Goal: Task Accomplishment & Management: Manage account settings

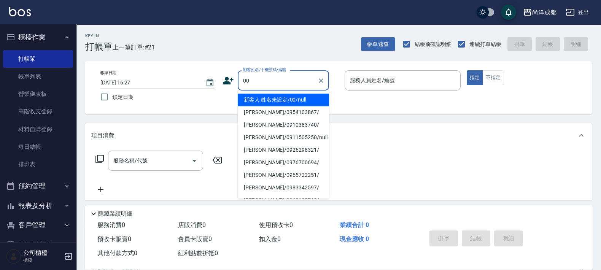
type input "新客人 姓名未設定/00/null"
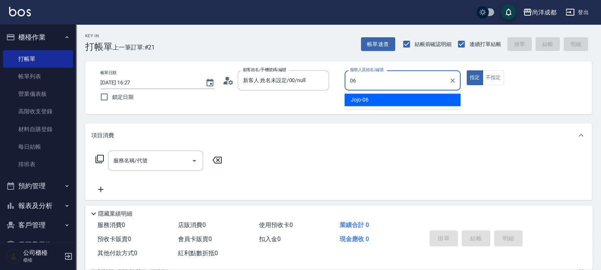
type input "Jojo-06"
type button "true"
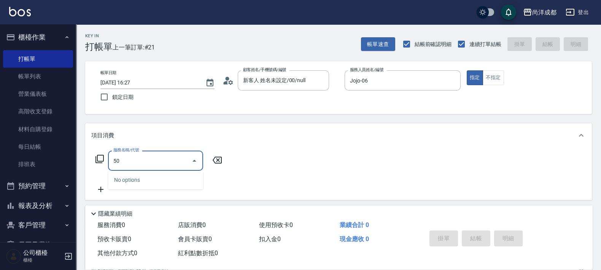
type input "501"
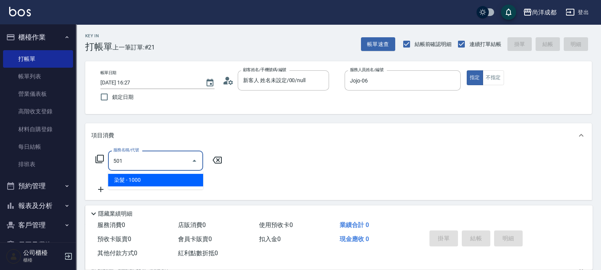
type input "100"
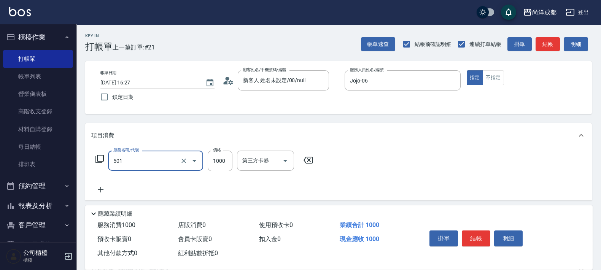
type input "染髮(501)"
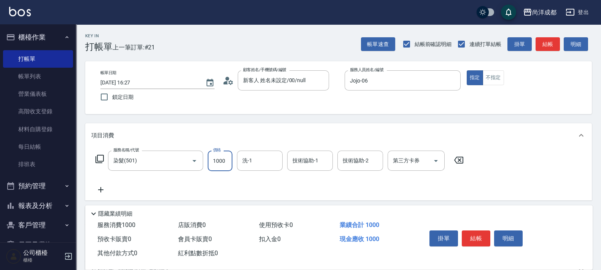
type input "2"
type input "0"
type input "20"
type input "2000"
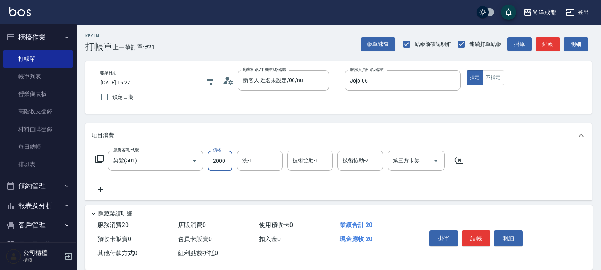
type input "200"
type input "2000"
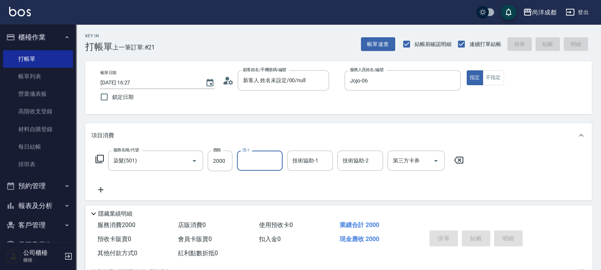
type input "[DATE] 18:37"
type input "0"
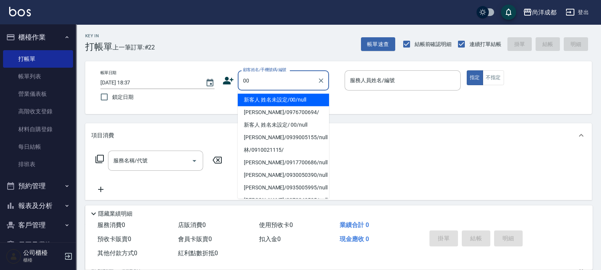
type input "新客人 姓名未設定/00/null"
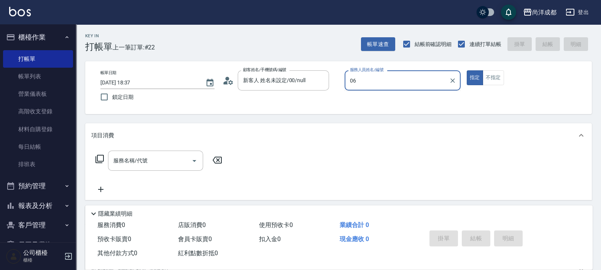
type input "Jojo-06"
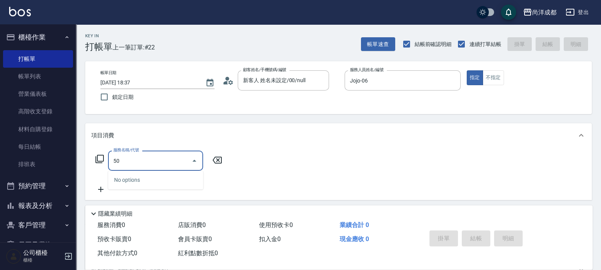
type input "501"
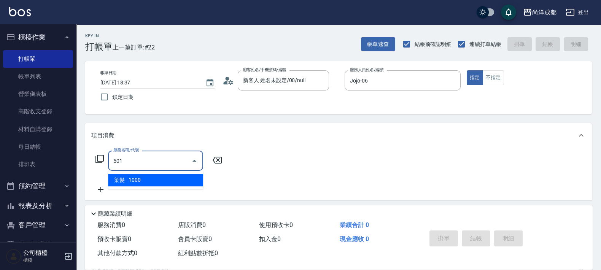
type input "100"
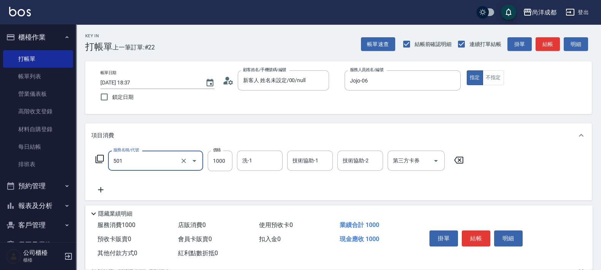
type input "染髮(501)"
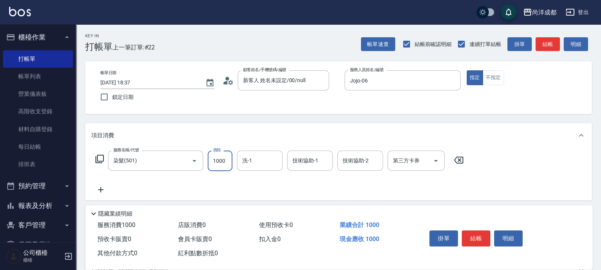
type input "4"
type input "0"
type input "40"
type input "4000"
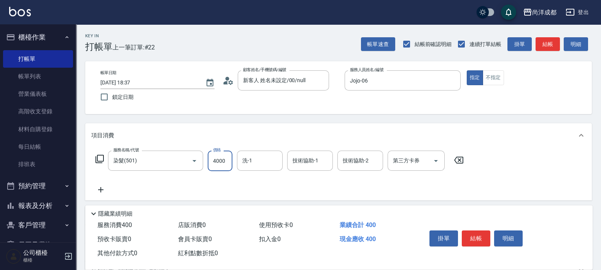
type input "400"
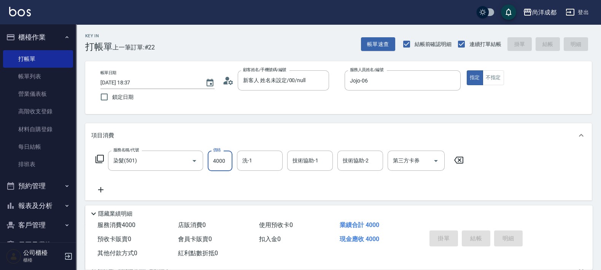
type input "[DATE] 18:38"
type input "0"
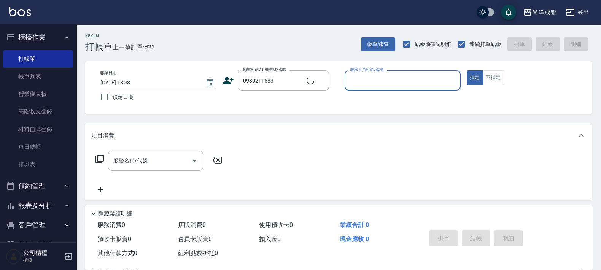
type input "莊閎翔/0930211583/null"
type input "Lorance-03"
click at [467, 70] on button "指定" at bounding box center [475, 77] width 16 height 15
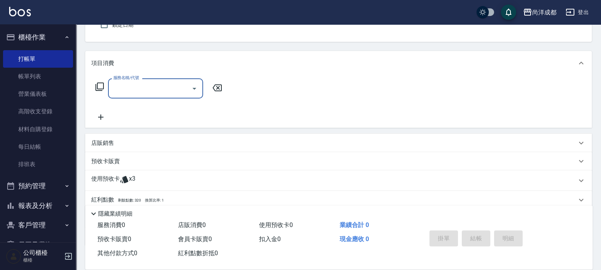
scroll to position [120, 0]
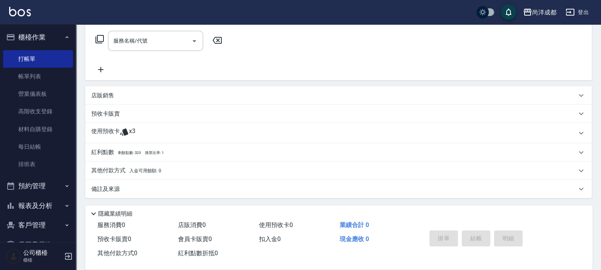
click at [110, 124] on div "使用預收卡 x3" at bounding box center [338, 133] width 507 height 21
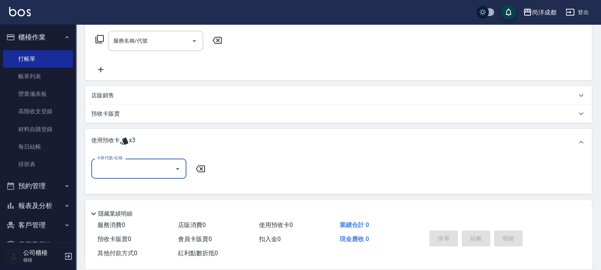
scroll to position [0, 0]
click at [143, 171] on input "卡券代號/名稱" at bounding box center [133, 168] width 77 height 13
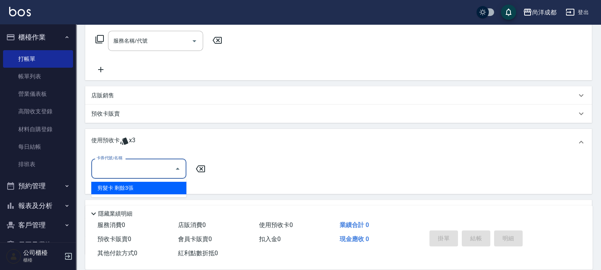
click at [151, 186] on div "剪髮卡 剩餘3張" at bounding box center [138, 188] width 95 height 13
type input "剪髮卡"
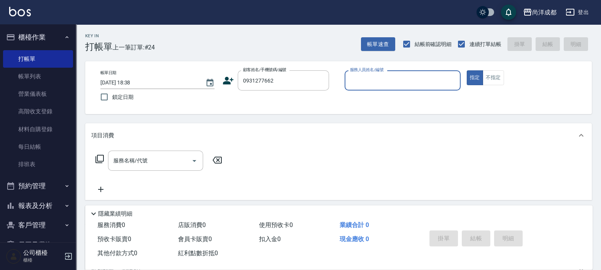
type input "[PERSON_NAME]/0931277662/"
type input "Lorance-03"
click at [467, 70] on button "指定" at bounding box center [475, 77] width 16 height 15
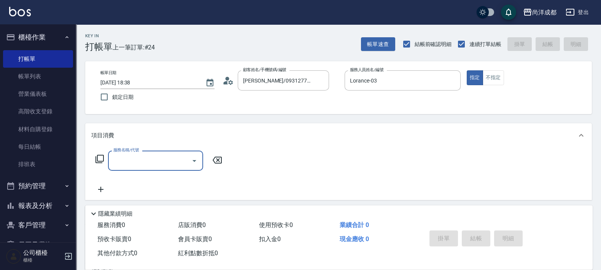
type input "4"
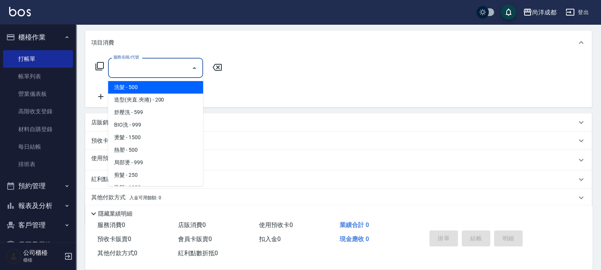
scroll to position [120, 0]
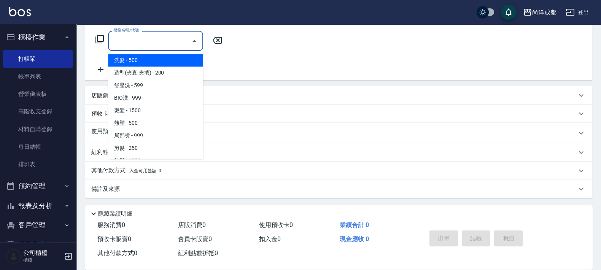
click at [258, 53] on div "服務名稱/代號 服務名稱/代號" at bounding box center [338, 54] width 507 height 53
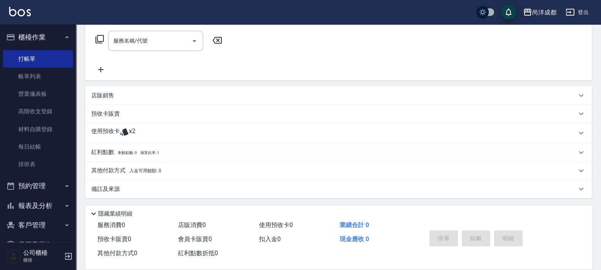
click at [155, 137] on div "使用預收卡 x2" at bounding box center [334, 133] width 486 height 11
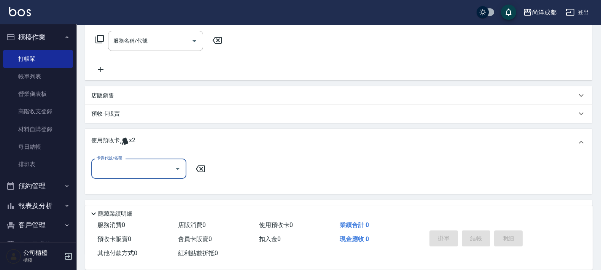
scroll to position [0, 0]
click at [139, 167] on input "卡券代號/名稱" at bounding box center [133, 168] width 77 height 13
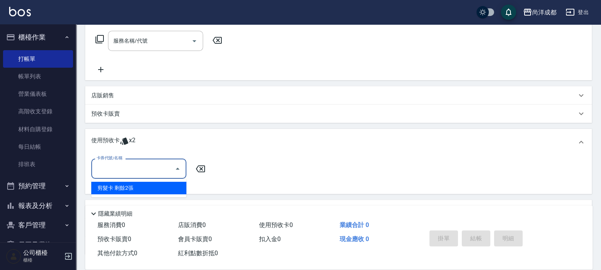
click at [147, 188] on div "剪髮卡 剩餘2張" at bounding box center [138, 188] width 95 height 13
type input "剪髮卡"
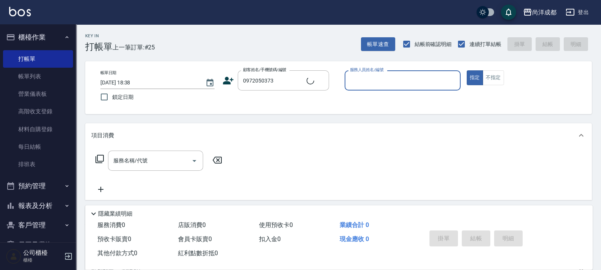
type input "[PERSON_NAME]/0972050373/null"
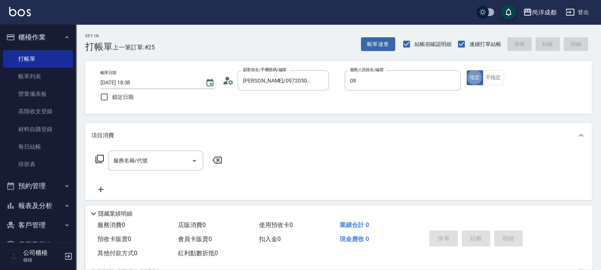
type input "Candy-08"
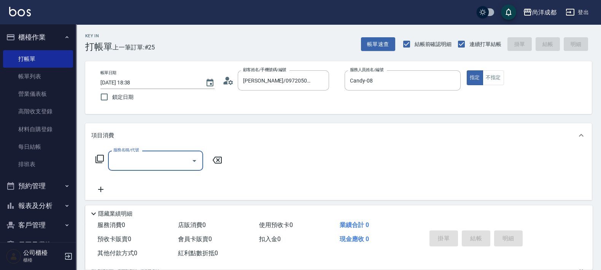
click at [231, 86] on icon at bounding box center [228, 80] width 11 height 11
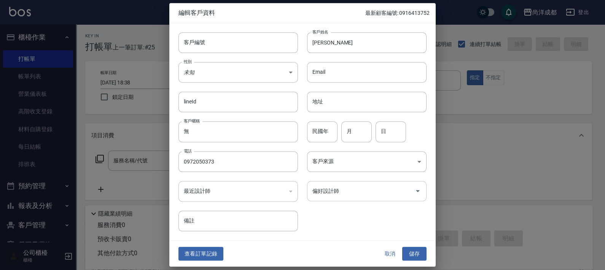
click at [365, 186] on input "偏好設計師" at bounding box center [361, 191] width 101 height 13
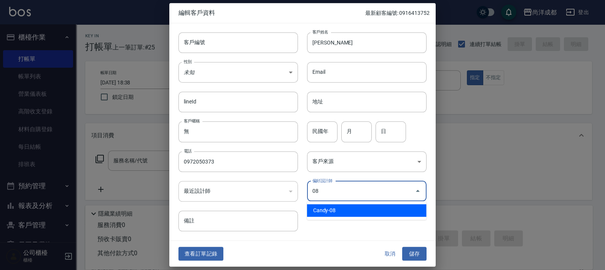
type input "Candy"
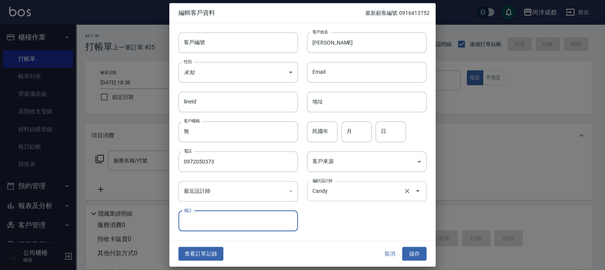
click at [402, 247] on button "儲存" at bounding box center [414, 254] width 24 height 14
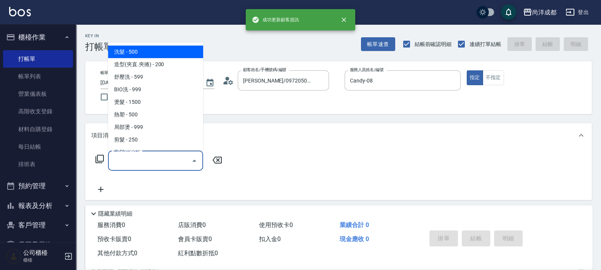
click at [145, 164] on input "服務名稱/代號" at bounding box center [150, 160] width 77 height 13
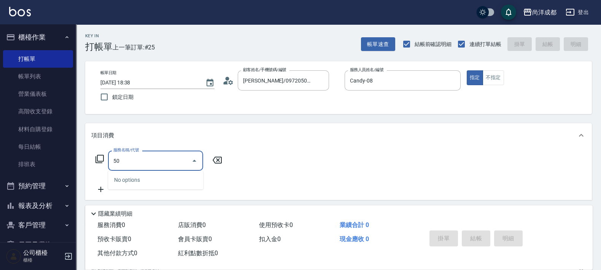
type input "501"
type input "100"
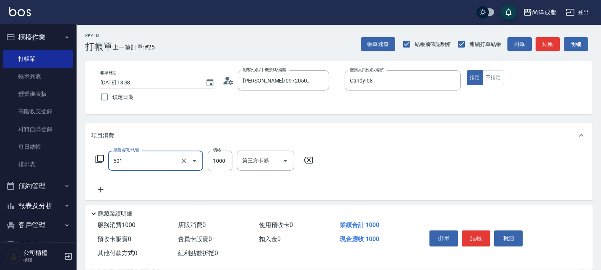
type input "染髮(501)"
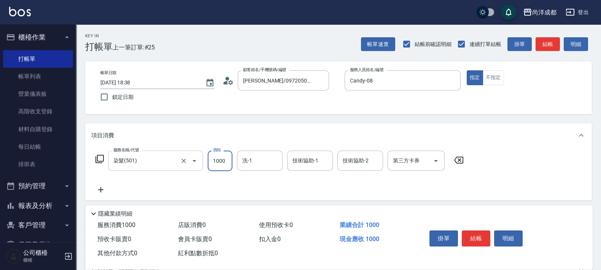
type input "1"
type input "0"
type input "168"
type input "10"
type input "1680"
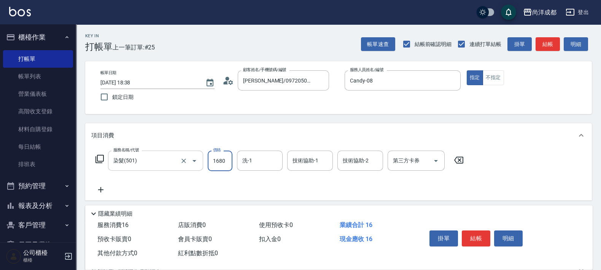
type input "160"
type input "1680"
type input "Ice-10"
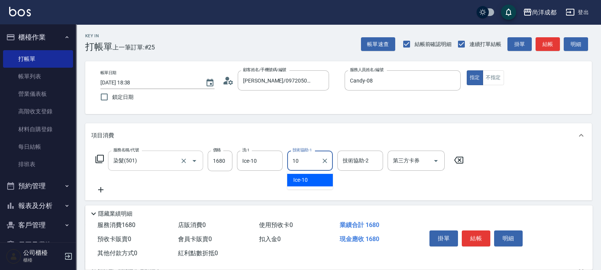
type input "Ice-10"
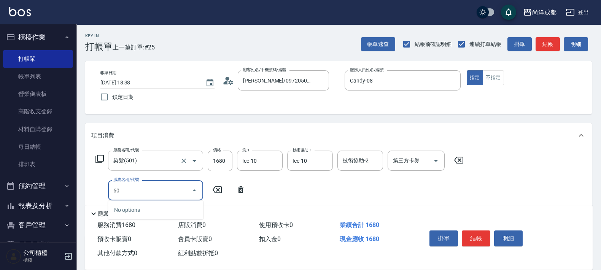
type input "601"
type input "260"
type input "自備護髮(1000以上)(601)"
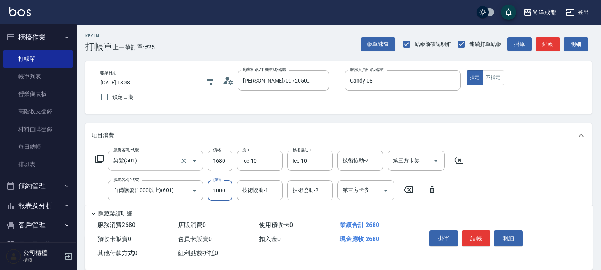
type input "3"
type input "160"
type input "30"
type input "170"
type input "300"
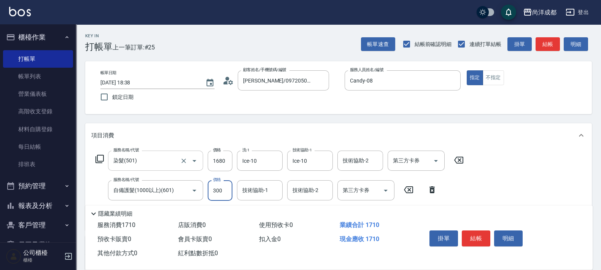
type input "190"
type input "3000"
type input "460"
type input "3000"
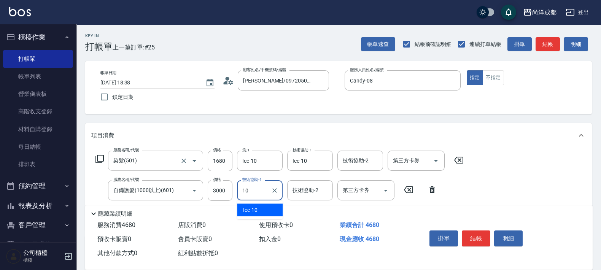
type input "Ice-10"
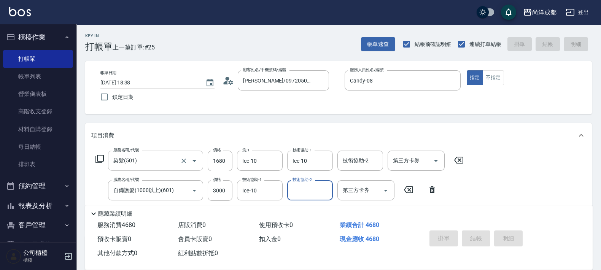
type input "[DATE] 18:39"
type input "0"
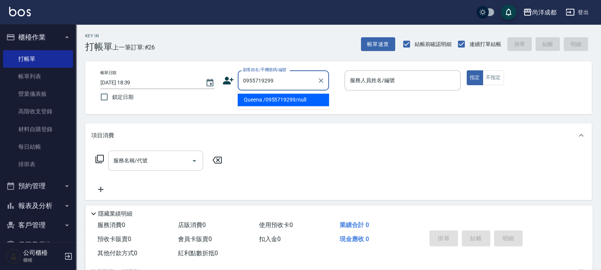
type input "Queena /0955719299/null"
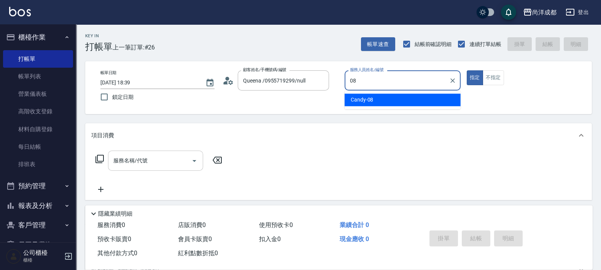
type input "Candy-08"
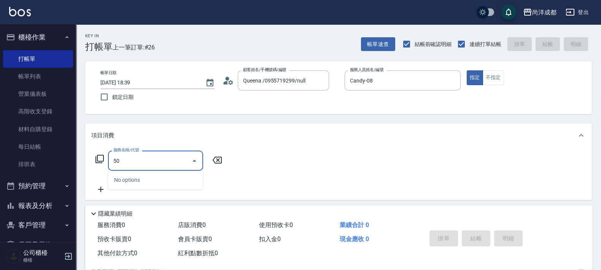
type input "501"
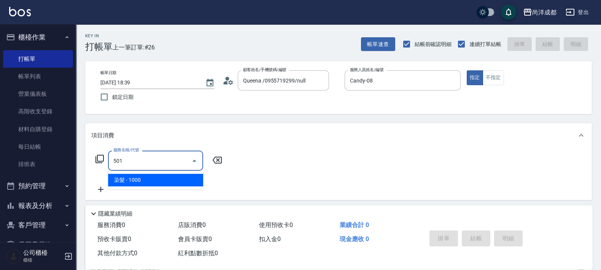
type input "100"
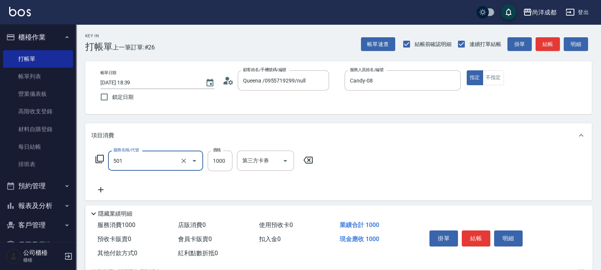
type input "染髮(501)"
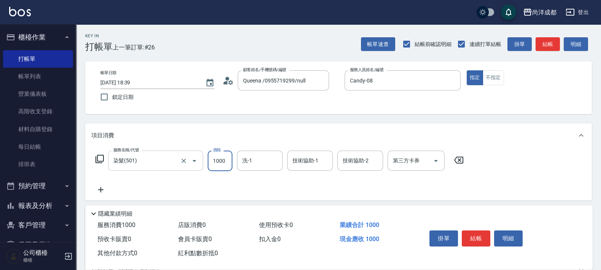
type input "1"
type input "0"
type input "119"
type input "110"
type input "1199"
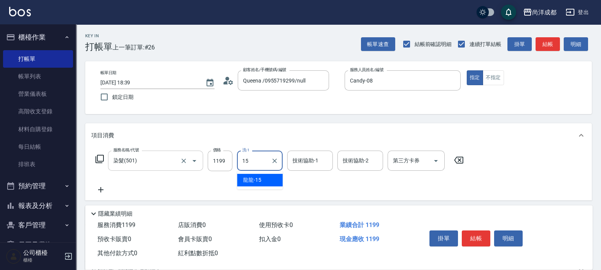
type input "龍龍-15"
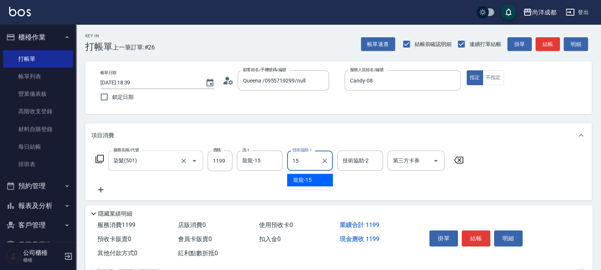
type input "龍龍-15"
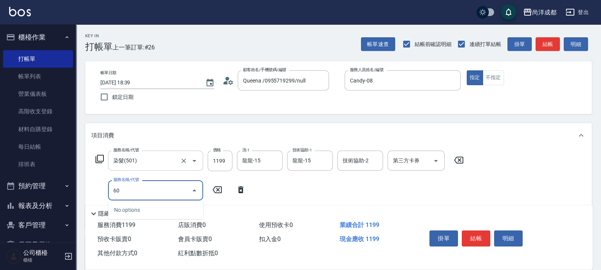
type input "601"
type input "210"
type input "自備護髮(1000以上)(601)"
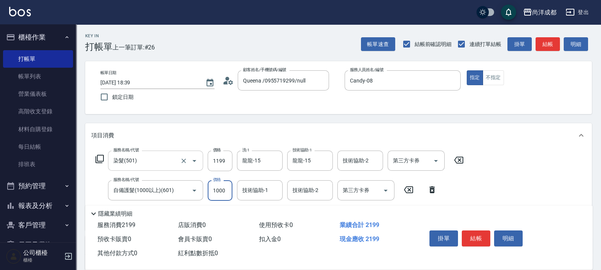
type input "2"
type input "120"
type input "20"
type input "130"
type input "2000"
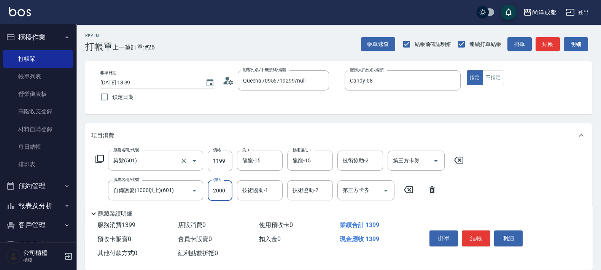
type input "310"
type input "2000"
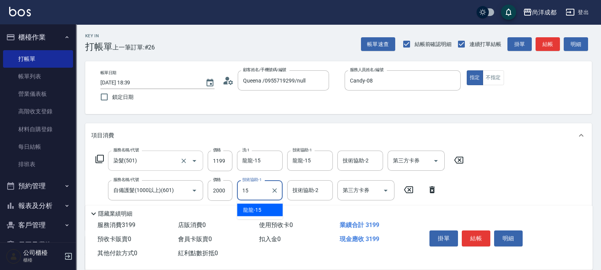
type input "龍龍-15"
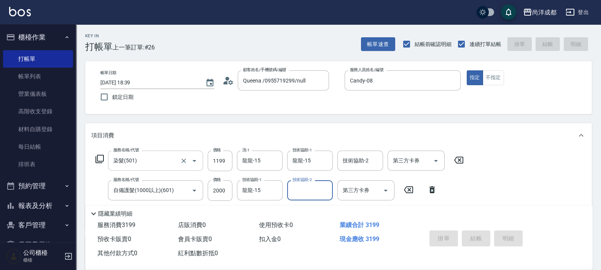
type input "0"
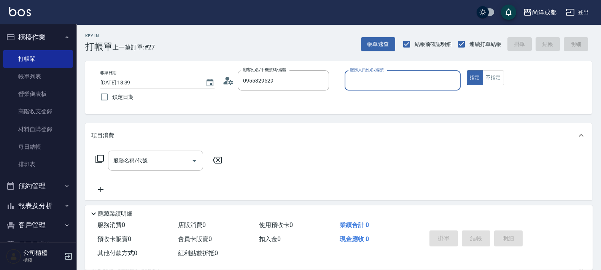
type input "[PERSON_NAME]/0955329529/null"
type input "Lance-02"
click at [467, 70] on button "指定" at bounding box center [475, 77] width 16 height 15
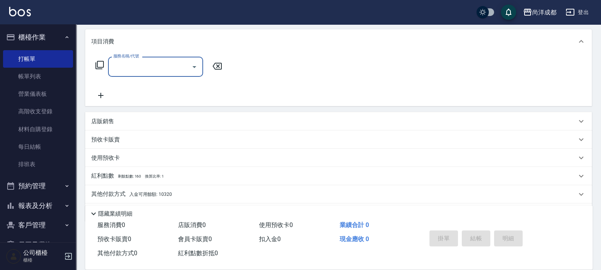
scroll to position [118, 0]
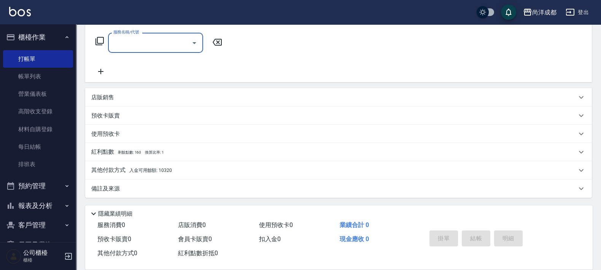
click at [143, 170] on span "入金可用餘額: 10320" at bounding box center [150, 170] width 43 height 5
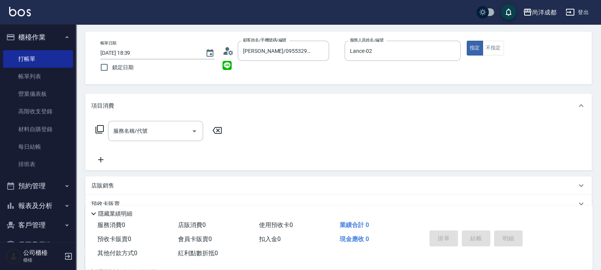
scroll to position [22, 0]
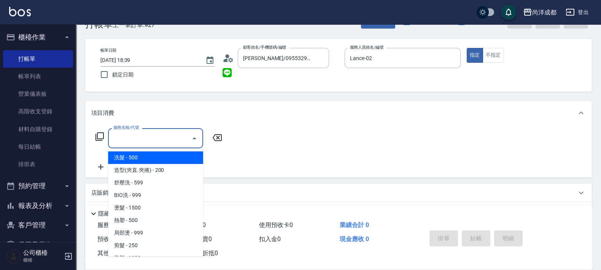
click at [172, 141] on input "服務名稱/代號" at bounding box center [150, 138] width 77 height 13
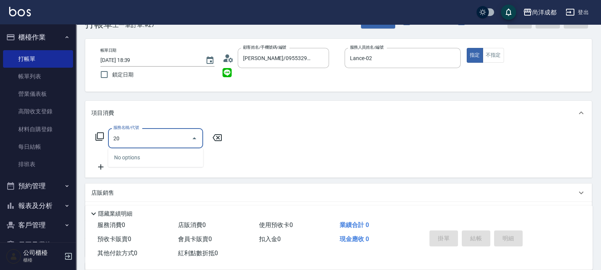
type input "201"
type input "50"
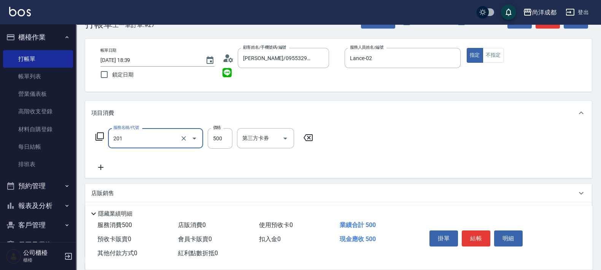
type input "洗髮(201)"
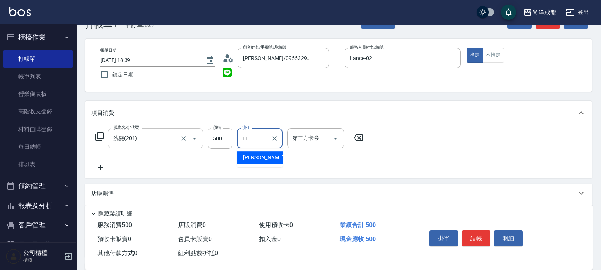
type input "[PERSON_NAME]-11"
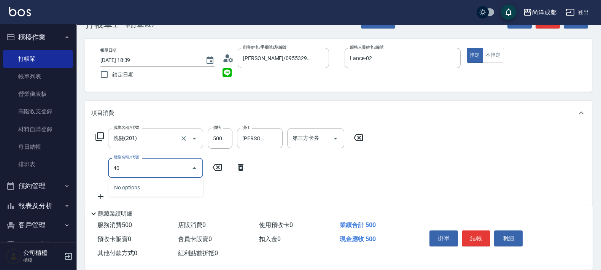
type input "401"
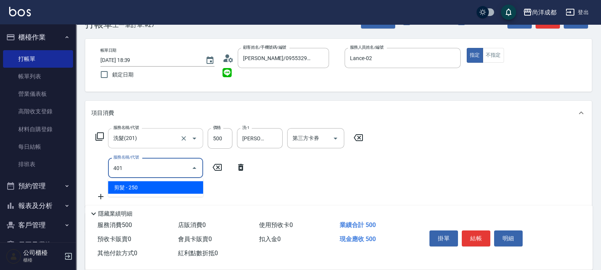
type input "70"
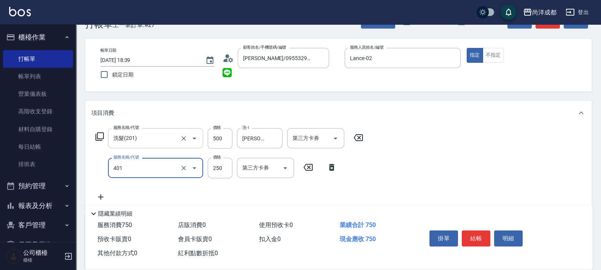
type input "剪髮(401)"
type input "3"
type input "50"
type input "30"
type input "80"
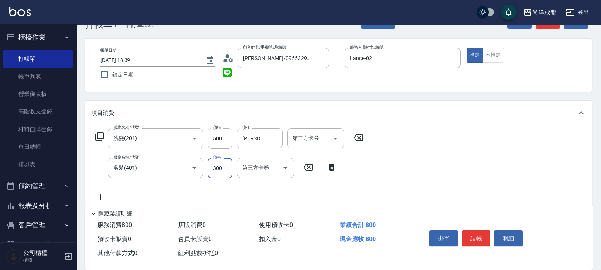
scroll to position [237, 0]
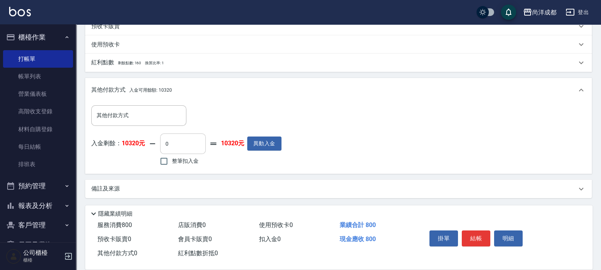
type input "300"
click at [191, 145] on input "0" at bounding box center [183, 144] width 46 height 21
type input "88"
type input "70"
type input "800"
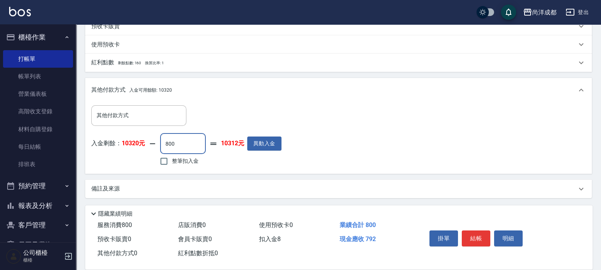
type input "0"
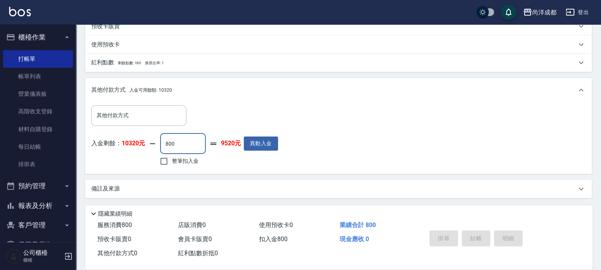
type input "[DATE] 18:40"
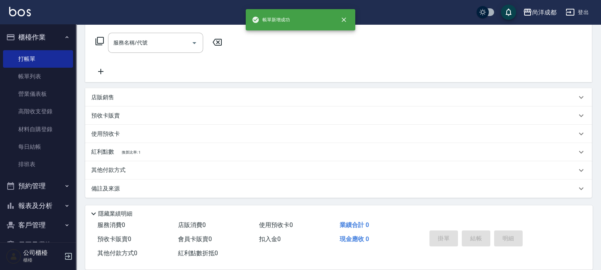
scroll to position [0, 0]
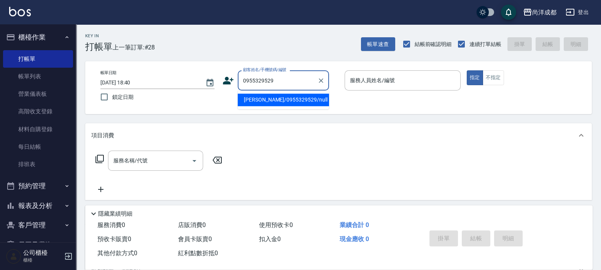
type input "[PERSON_NAME]/0955329529/null"
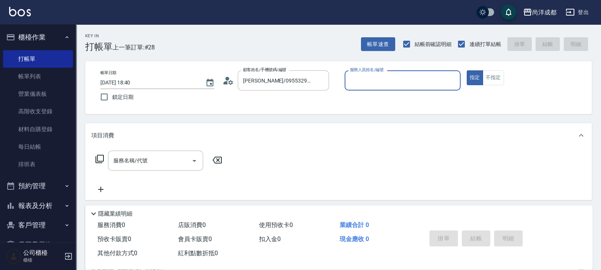
type input "Lance-02"
click at [467, 70] on button "指定" at bounding box center [475, 77] width 16 height 15
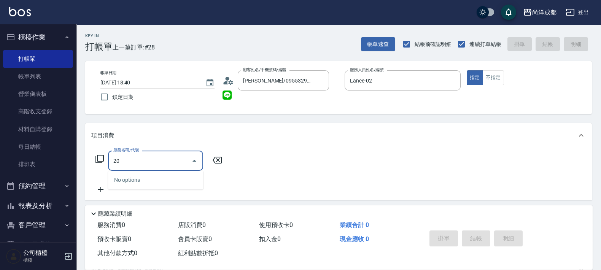
type input "201"
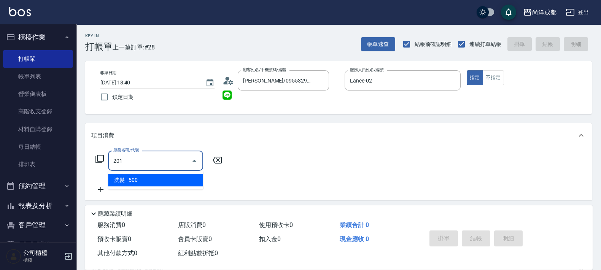
type input "50"
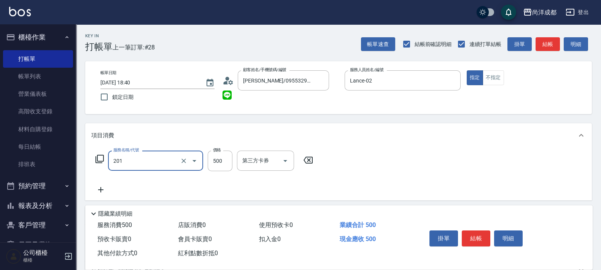
type input "洗髮(201)"
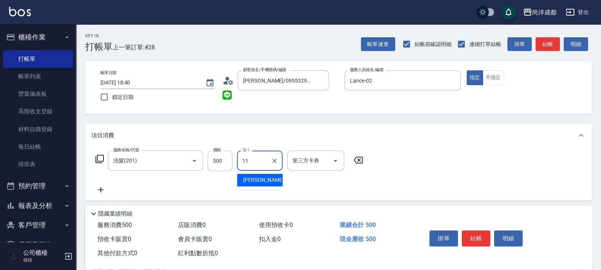
type input "[PERSON_NAME]-11"
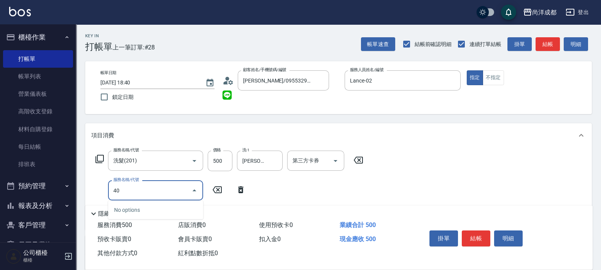
type input "401"
type input "70"
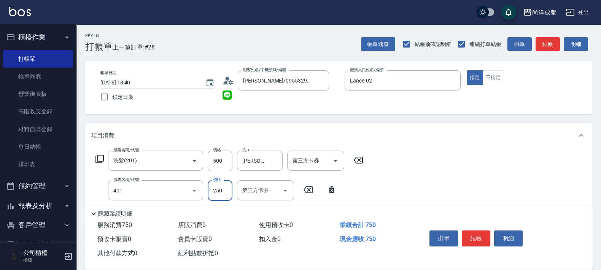
type input "剪髮(401)"
type input "3"
type input "50"
type input "30"
type input "80"
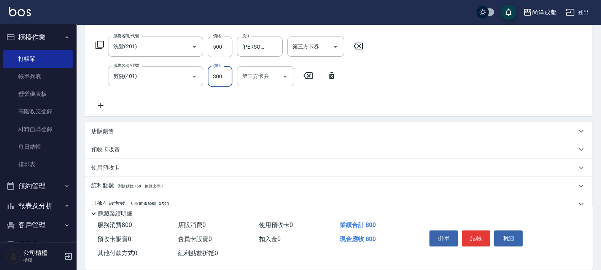
scroll to position [148, 0]
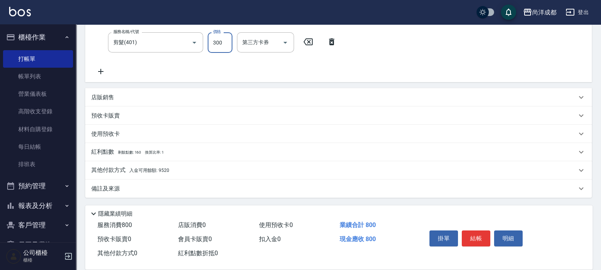
type input "300"
click at [157, 169] on span "入金可用餘額: 9520" at bounding box center [149, 170] width 40 height 5
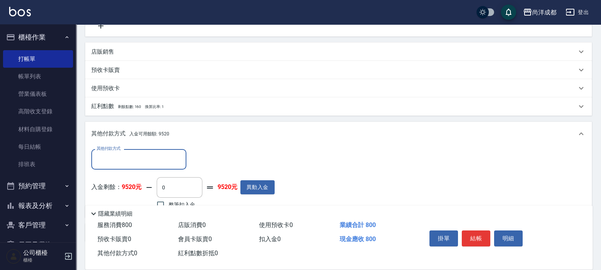
scroll to position [196, 0]
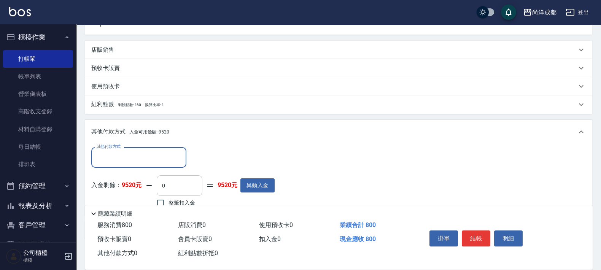
click at [188, 188] on input "0" at bounding box center [180, 185] width 46 height 21
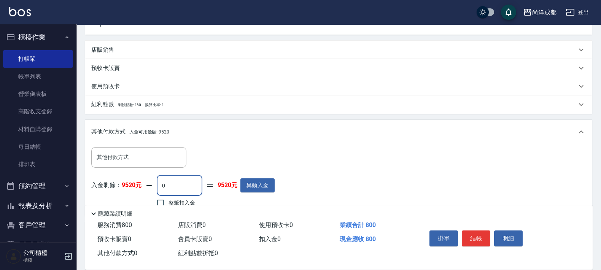
type input "88"
type input "70"
type input "80"
type input "0"
type input "800"
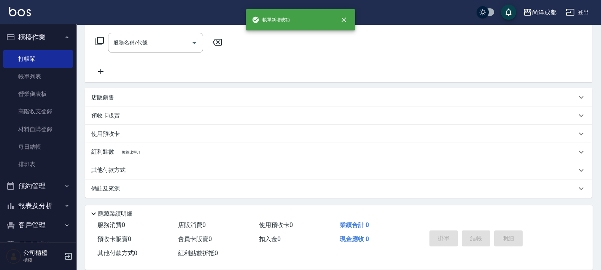
scroll to position [0, 0]
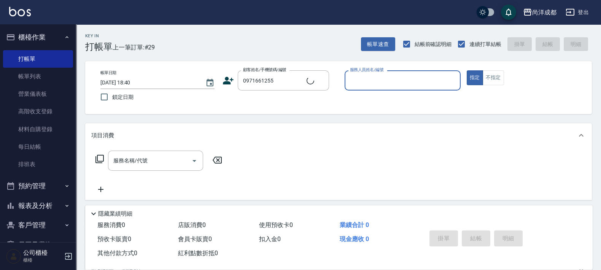
type input "[PERSON_NAME]/0971661255/null"
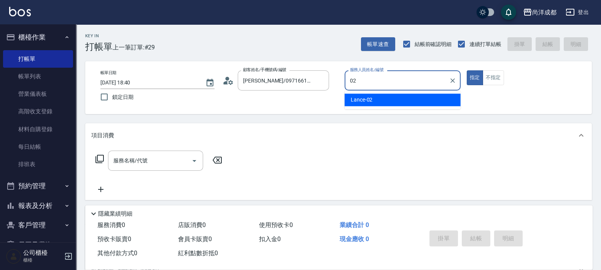
type input "Lance-02"
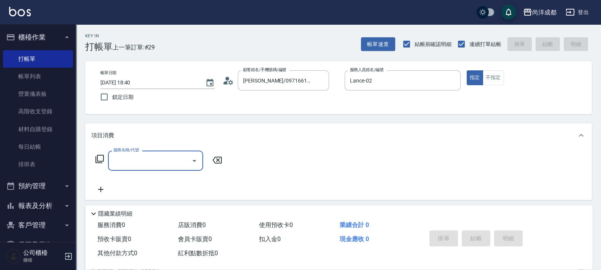
click at [230, 83] on icon at bounding box center [230, 82] width 5 height 5
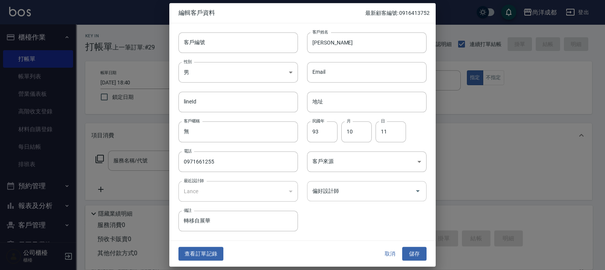
click at [375, 200] on div "偏好設計師" at bounding box center [367, 191] width 120 height 20
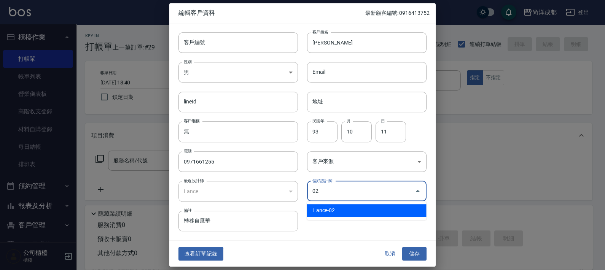
type input "Lance"
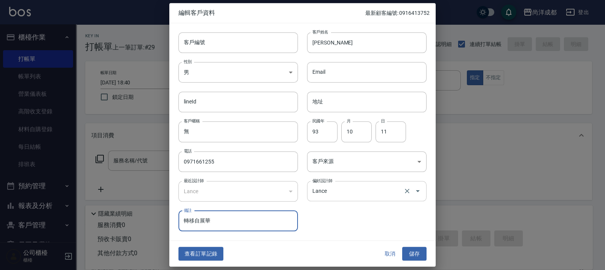
click at [402, 247] on button "儲存" at bounding box center [414, 254] width 24 height 14
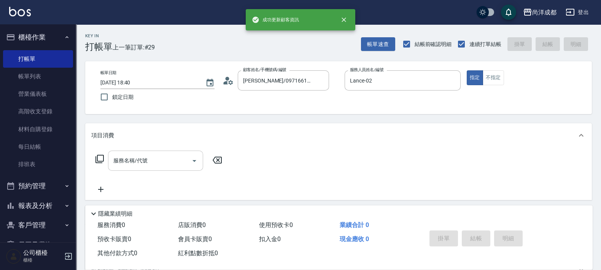
click at [156, 165] on input "服務名稱/代號" at bounding box center [150, 160] width 77 height 13
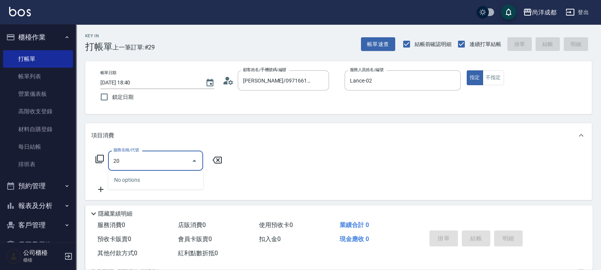
type input "201"
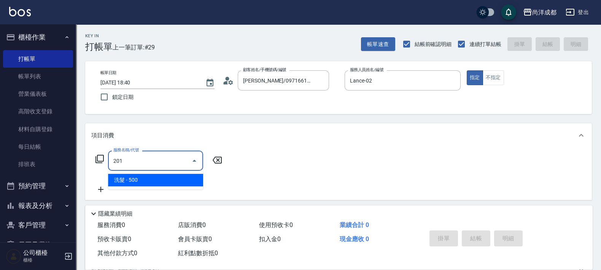
type input "50"
type input "洗髮(201)"
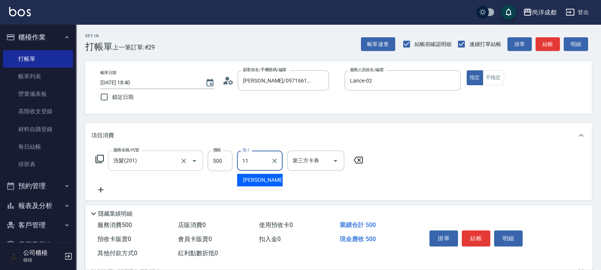
type input "[PERSON_NAME]-11"
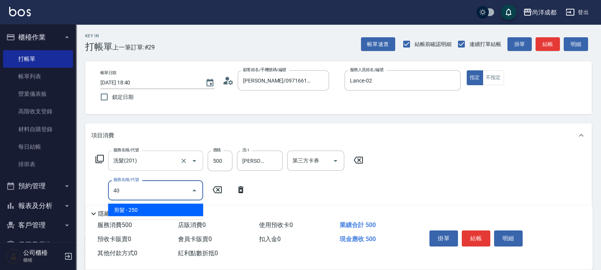
type input "401"
type input "70"
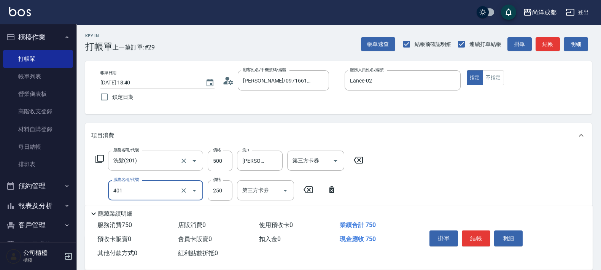
type input "剪髮(401)"
type input "3"
type input "50"
type input "300"
type input "80"
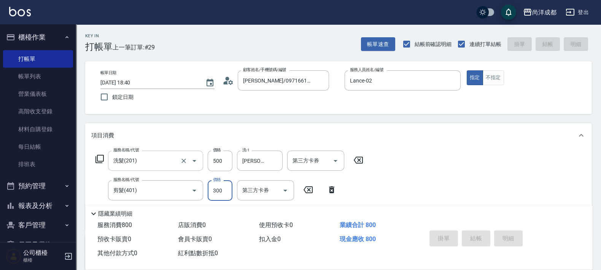
type input "[DATE] 18:41"
type input "0"
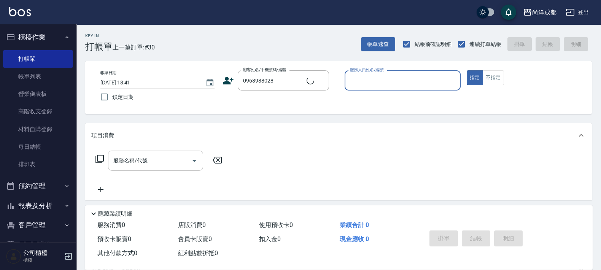
type input "[PERSON_NAME]/0968988028/"
type input "Lance-02"
click at [467, 70] on button "指定" at bounding box center [475, 77] width 16 height 15
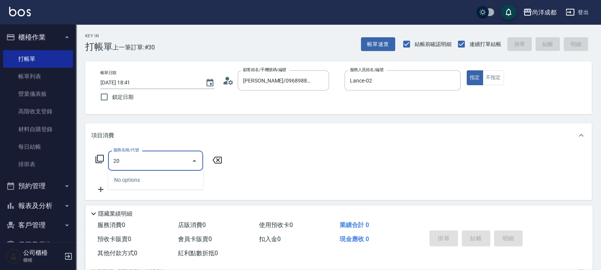
type input "201"
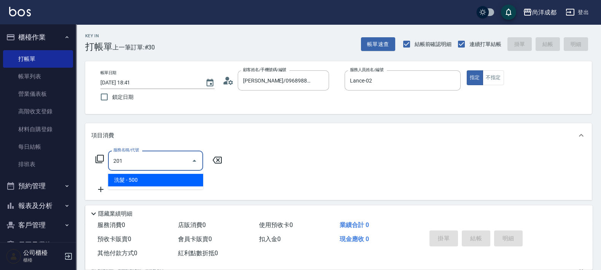
type input "50"
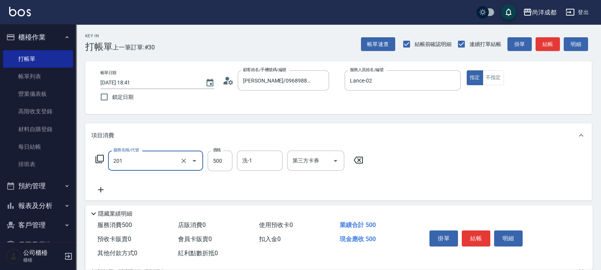
type input "洗髮(201)"
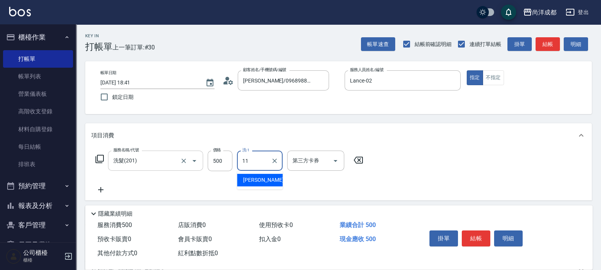
type input "[PERSON_NAME]-11"
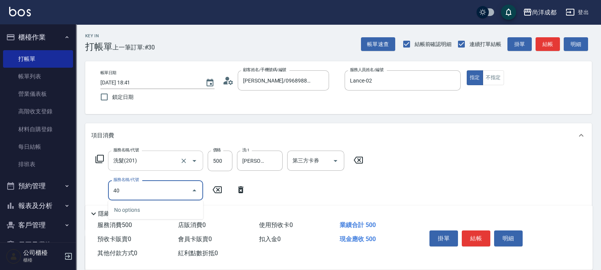
type input "401"
type input "70"
type input "剪髮(401)"
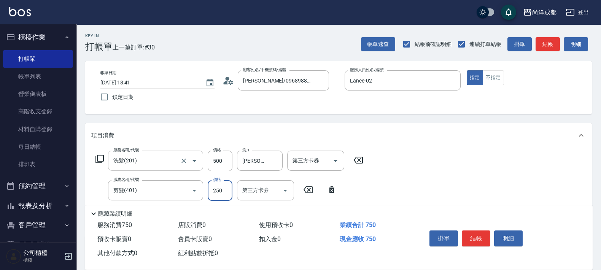
type input "5"
type input "50"
type input "100"
type input "500"
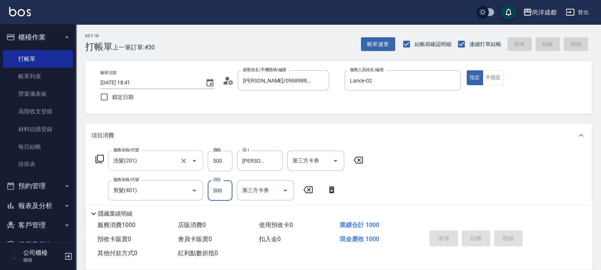
type input "[DATE] 18:42"
type input "0"
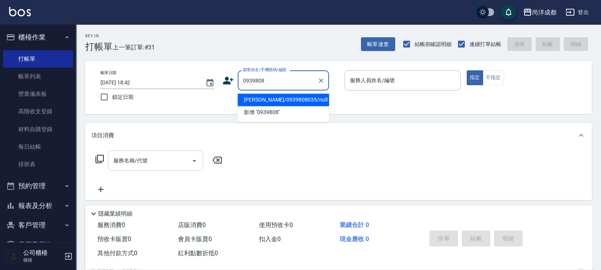
type input "[PERSON_NAME]/0939808035/null"
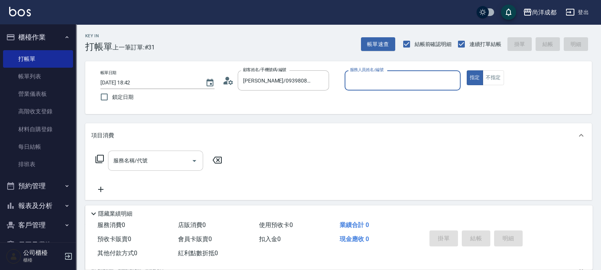
type input "[PERSON_NAME]-01"
click at [467, 70] on button "指定" at bounding box center [475, 77] width 16 height 15
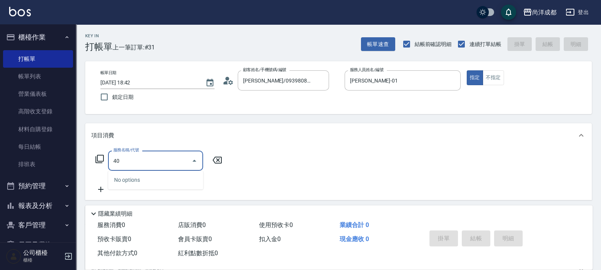
type input "401"
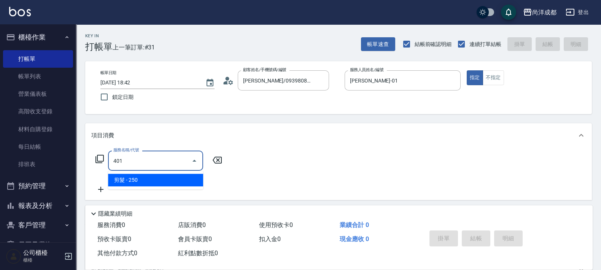
type input "20"
type input "剪髮(401)"
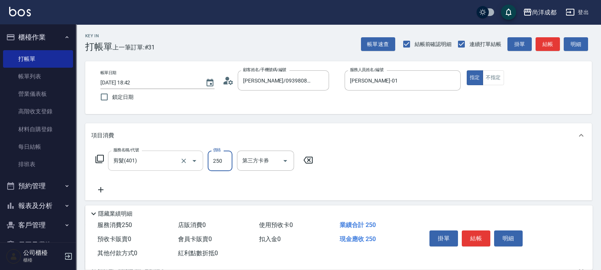
type input "1"
type input "0"
type input "13"
type input "10"
type input "130"
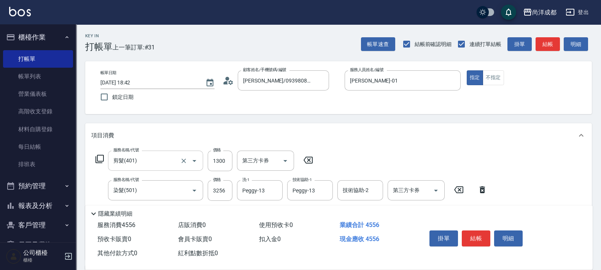
scroll to position [177, 0]
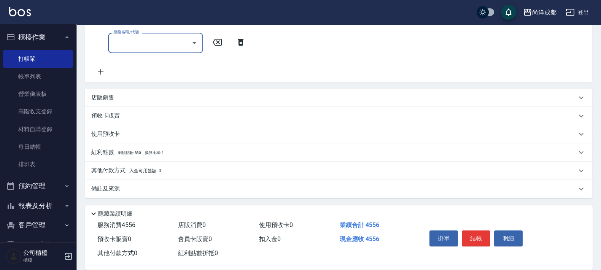
click at [171, 41] on input "服務名稱/代號" at bounding box center [150, 42] width 77 height 13
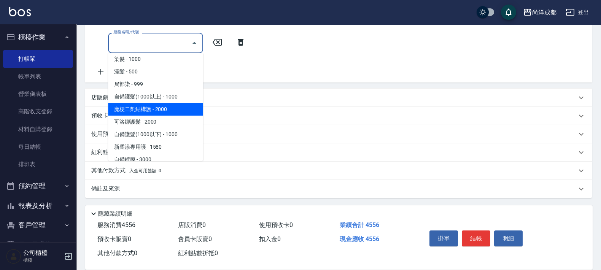
scroll to position [190, 0]
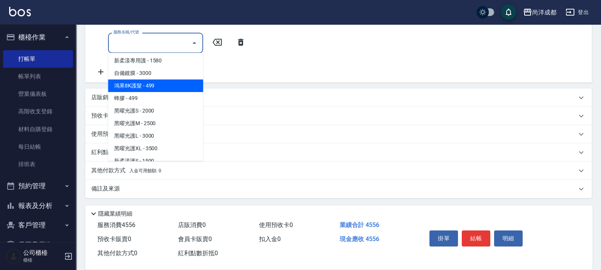
click at [160, 84] on span "鴻果8K護髮 - 499" at bounding box center [155, 86] width 95 height 13
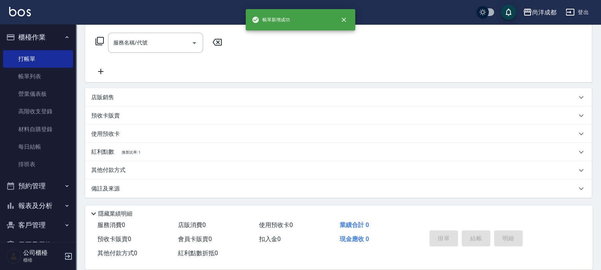
scroll to position [0, 0]
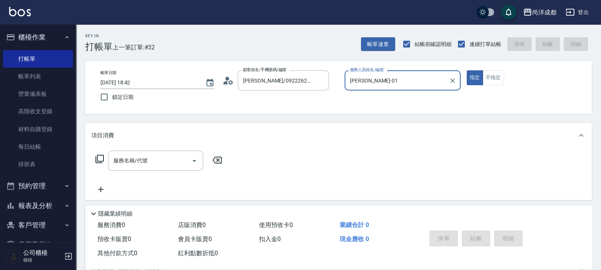
click at [467, 70] on button "指定" at bounding box center [475, 77] width 16 height 15
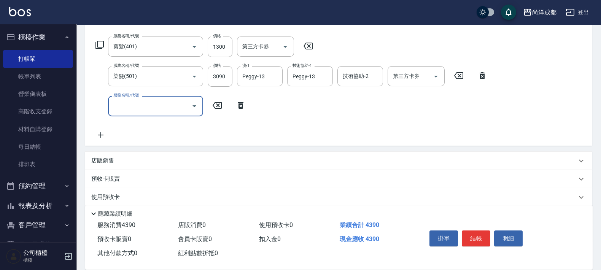
scroll to position [177, 0]
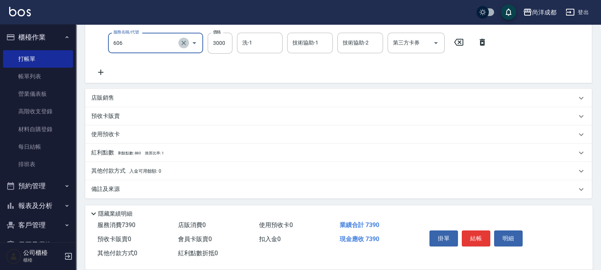
click at [183, 42] on icon "Clear" at bounding box center [184, 43] width 5 height 5
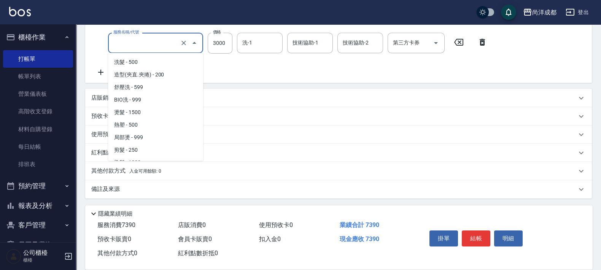
click at [172, 47] on input "服務名稱/代號" at bounding box center [145, 42] width 67 height 13
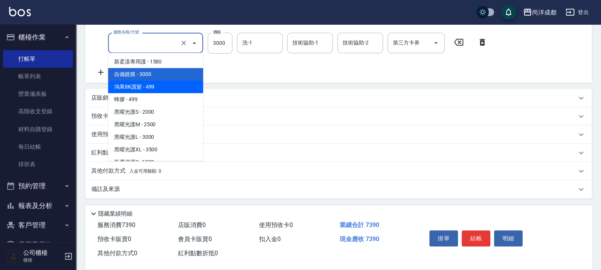
scroll to position [204, 0]
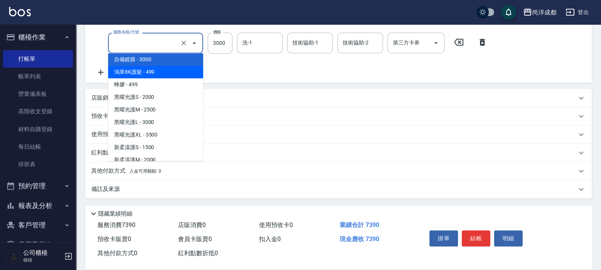
click at [161, 72] on span "鴻果8K護髮 - 499" at bounding box center [155, 72] width 95 height 13
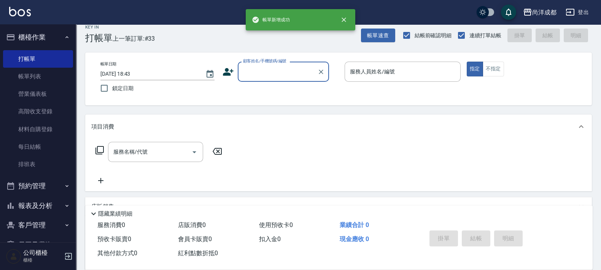
scroll to position [0, 0]
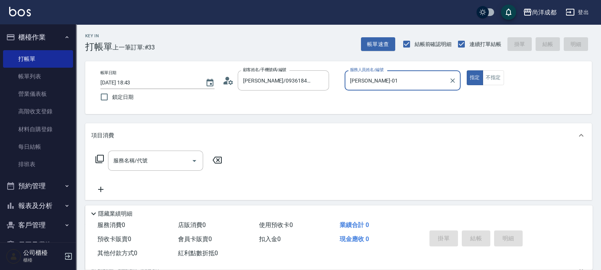
click at [467, 70] on button "指定" at bounding box center [475, 77] width 16 height 15
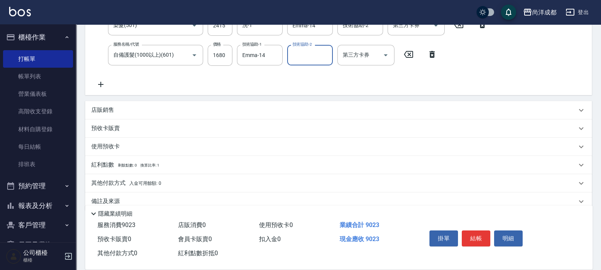
scroll to position [178, 0]
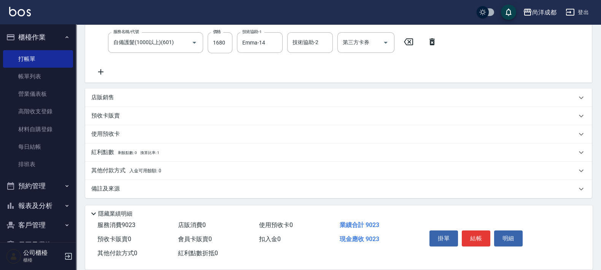
click at [145, 166] on div "其他付款方式 入金可用餘額: 0" at bounding box center [338, 171] width 507 height 18
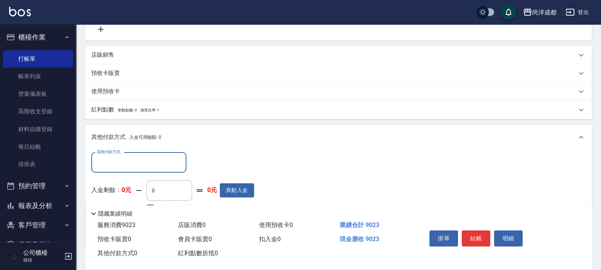
scroll to position [267, 0]
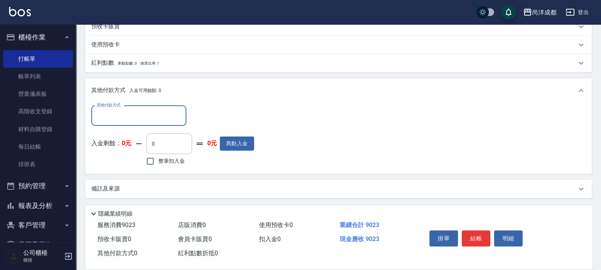
click at [139, 107] on div "其他付款方式" at bounding box center [138, 116] width 95 height 20
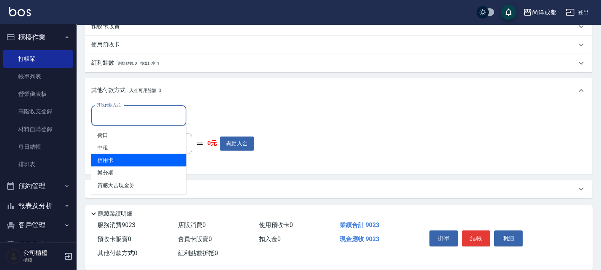
click at [148, 162] on span "信用卡" at bounding box center [138, 160] width 95 height 13
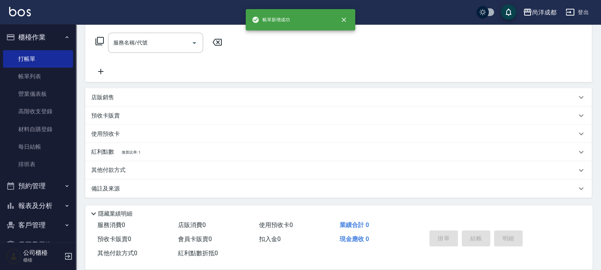
scroll to position [0, 0]
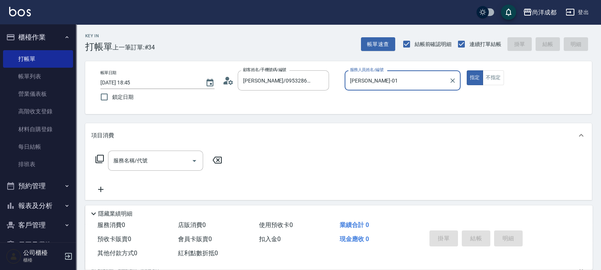
click at [467, 70] on button "指定" at bounding box center [475, 77] width 16 height 15
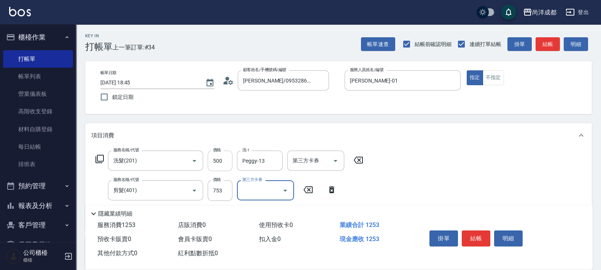
scroll to position [148, 0]
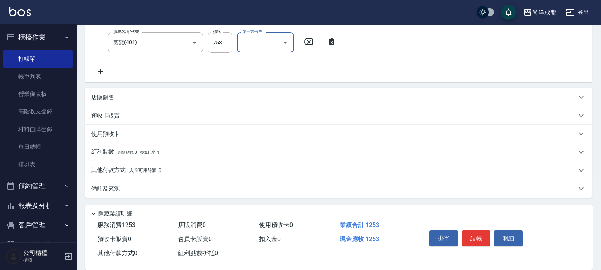
click at [149, 171] on span "入金可用餘額: 0" at bounding box center [145, 170] width 32 height 5
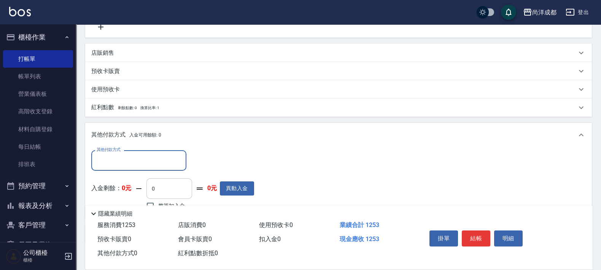
scroll to position [237, 0]
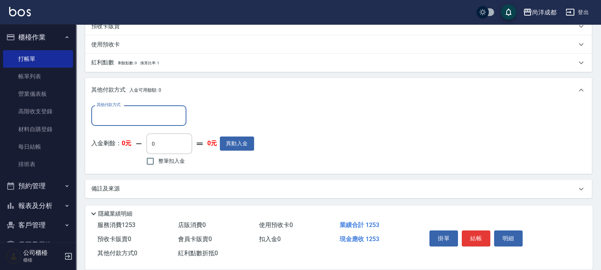
click at [135, 115] on input "其他付款方式" at bounding box center [139, 115] width 88 height 13
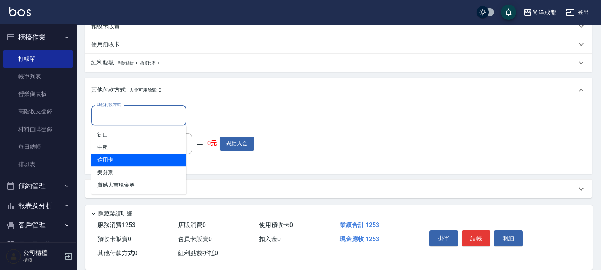
click at [145, 157] on span "信用卡" at bounding box center [138, 160] width 95 height 13
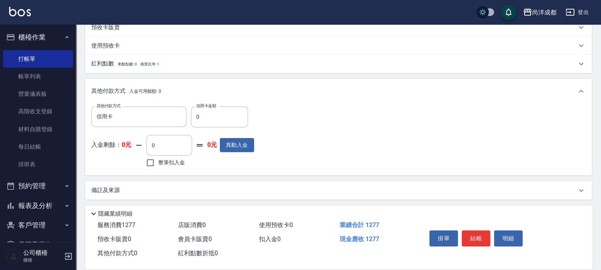
scroll to position [238, 0]
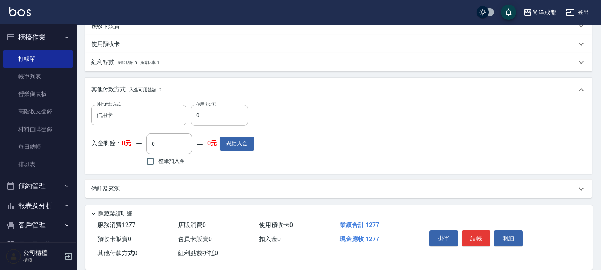
click at [221, 107] on input "0" at bounding box center [219, 115] width 57 height 21
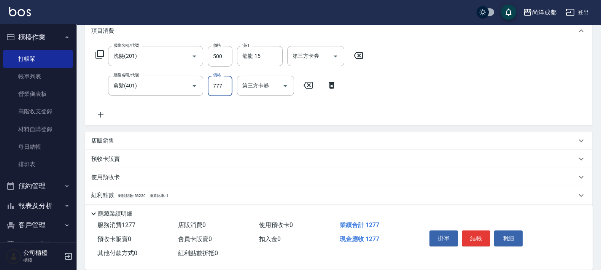
scroll to position [148, 0]
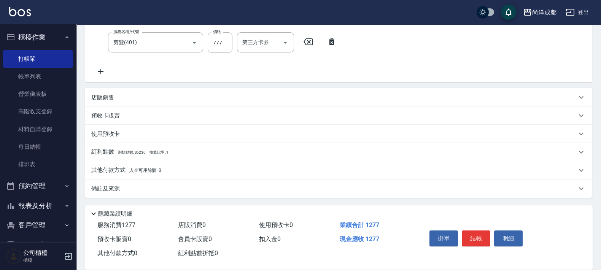
click at [126, 174] on p "其他付款方式 入金可用餘額: 0" at bounding box center [126, 170] width 70 height 8
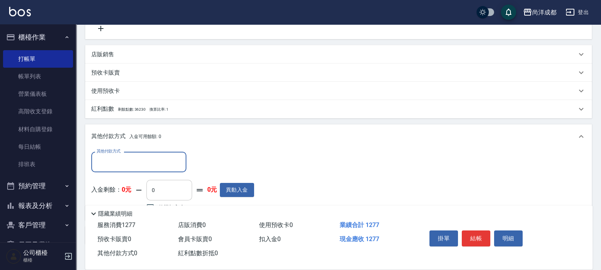
scroll to position [237, 0]
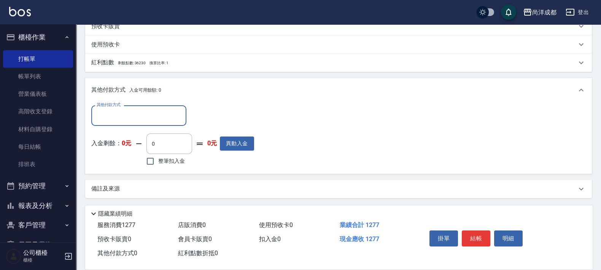
click at [154, 111] on input "其他付款方式" at bounding box center [139, 115] width 88 height 13
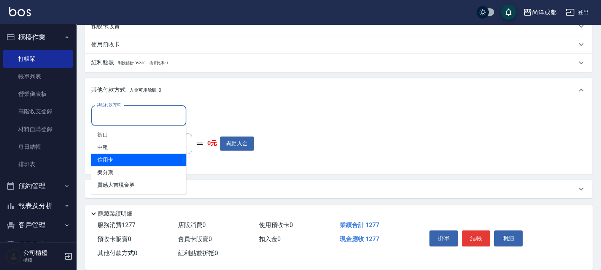
click at [147, 163] on span "信用卡" at bounding box center [138, 160] width 95 height 13
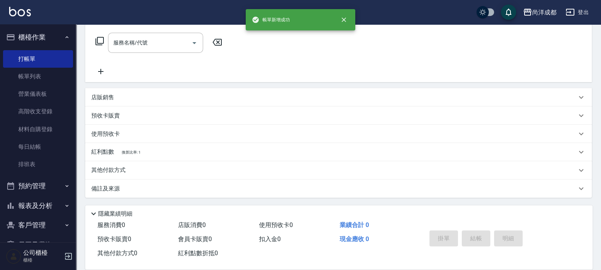
scroll to position [0, 0]
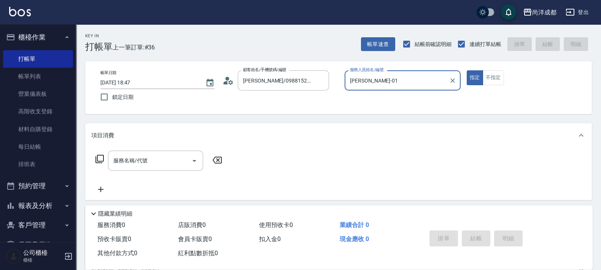
click at [467, 70] on button "指定" at bounding box center [475, 77] width 16 height 15
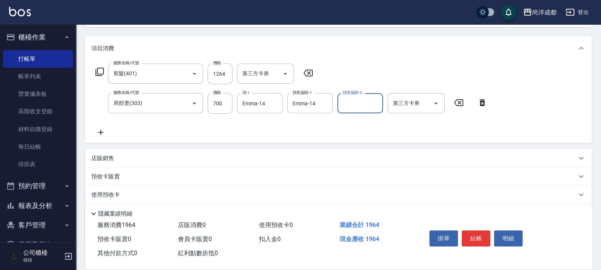
scroll to position [148, 0]
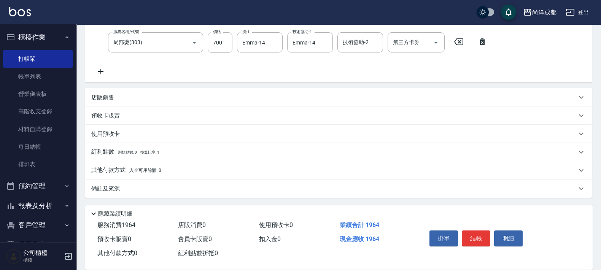
click at [140, 169] on span "入金可用餘額: 0" at bounding box center [145, 170] width 32 height 5
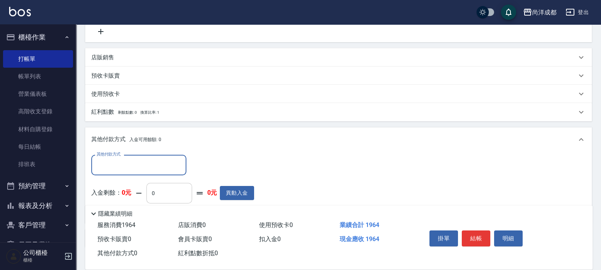
scroll to position [237, 0]
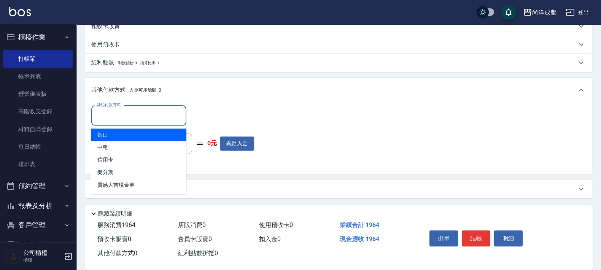
click at [148, 120] on input "其他付款方式" at bounding box center [139, 115] width 88 height 13
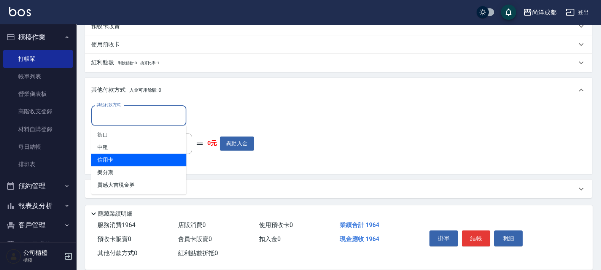
click at [156, 163] on span "信用卡" at bounding box center [138, 160] width 95 height 13
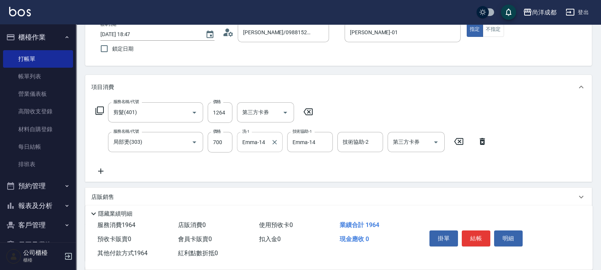
scroll to position [95, 0]
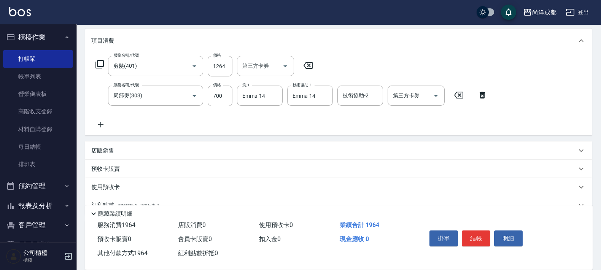
click at [100, 125] on icon at bounding box center [100, 124] width 5 height 5
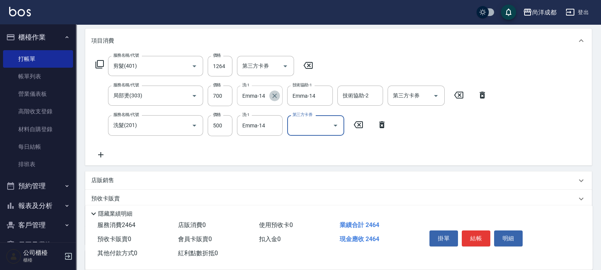
click at [270, 97] on button "Clear" at bounding box center [274, 96] width 11 height 11
click at [222, 65] on input "1264" at bounding box center [220, 66] width 25 height 21
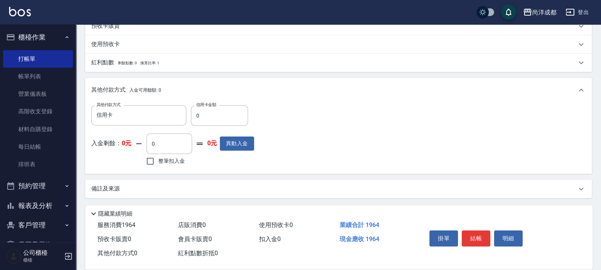
click at [302, 64] on div "紅利點數 剩餘點數: 0 換算比率: 1" at bounding box center [334, 63] width 486 height 8
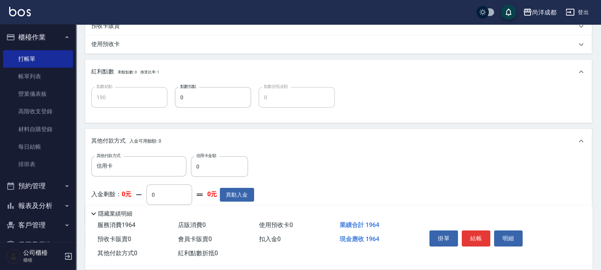
click at [97, 72] on p "紅利點數 剩餘點數: 0 換算比率: 1" at bounding box center [125, 72] width 68 height 8
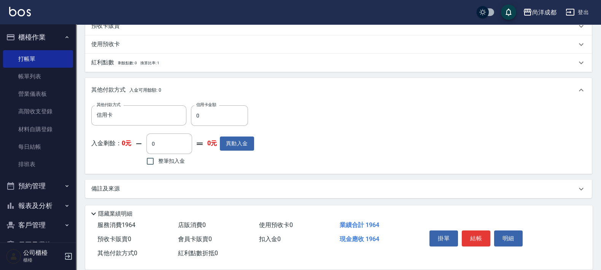
click at [228, 104] on div "其他付款方式 信用卡 其他付款方式 信用卡金額 0 信用卡金額 入金剩餘： 0元 0 ​ 整筆扣入金 0元 異動入金" at bounding box center [338, 138] width 507 height 72
drag, startPoint x: 228, startPoint y: 104, endPoint x: 232, endPoint y: 115, distance: 11.9
click at [228, 105] on div "其他付款方式 信用卡 其他付款方式 信用卡金額 0 信用卡金額 入金剩餘： 0元 0 ​ 整筆扣入金 0元 異動入金" at bounding box center [338, 138] width 507 height 72
click at [232, 115] on input "0" at bounding box center [219, 115] width 57 height 21
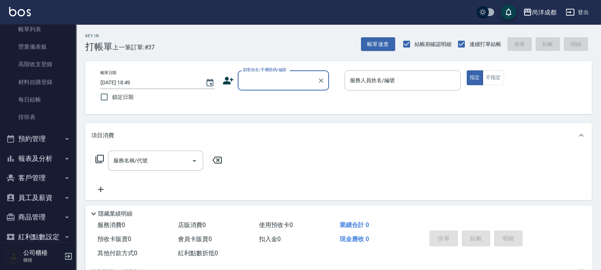
scroll to position [80, 0]
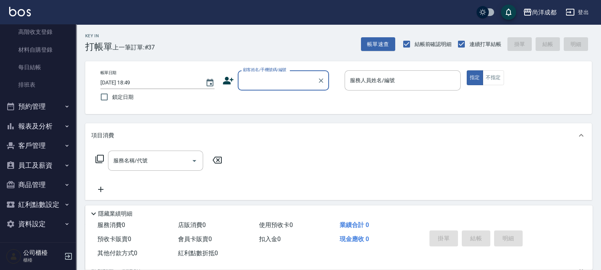
drag, startPoint x: 45, startPoint y: 127, endPoint x: 51, endPoint y: 128, distance: 6.1
click at [50, 128] on button "報表及分析" at bounding box center [38, 126] width 70 height 20
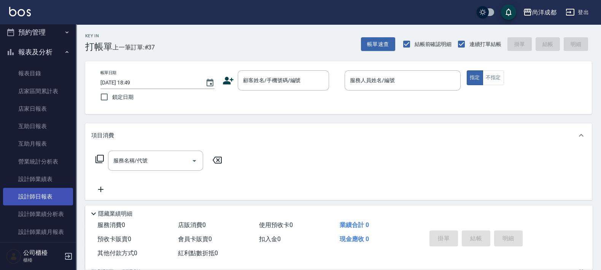
scroll to position [175, 0]
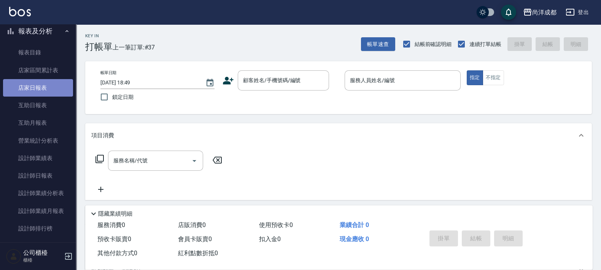
click at [42, 90] on link "店家日報表" at bounding box center [38, 88] width 70 height 18
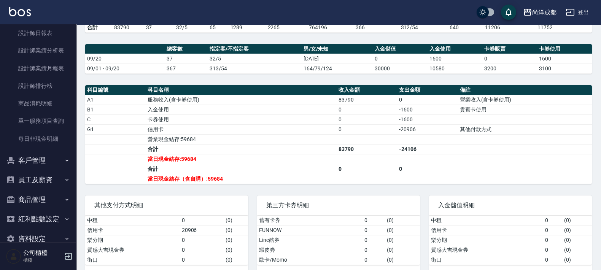
scroll to position [332, 0]
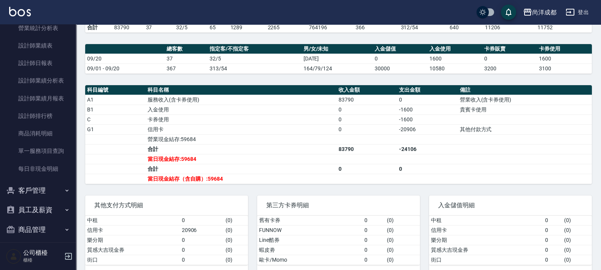
scroll to position [142, 0]
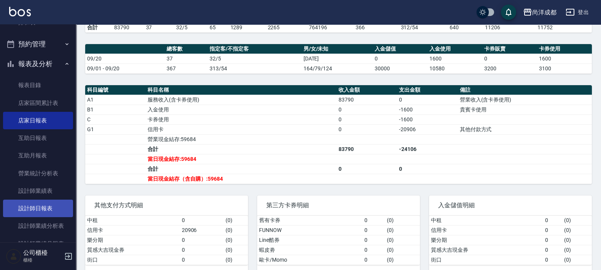
click at [42, 209] on link "設計師日報表" at bounding box center [38, 209] width 70 height 18
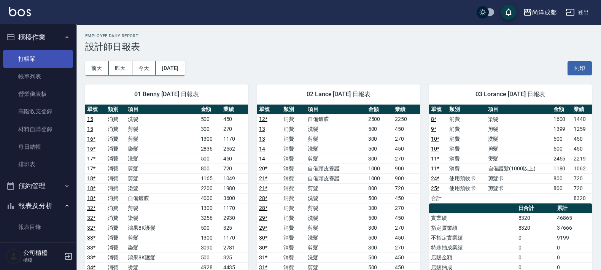
click at [40, 65] on link "打帳單" at bounding box center [38, 59] width 70 height 18
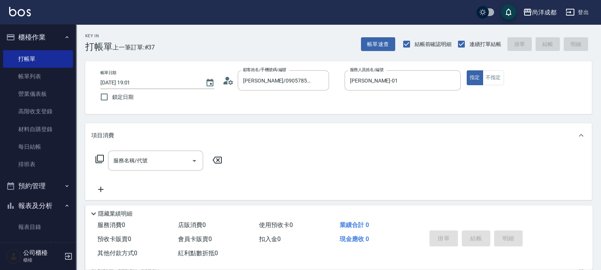
click at [225, 83] on icon at bounding box center [226, 82] width 5 height 3
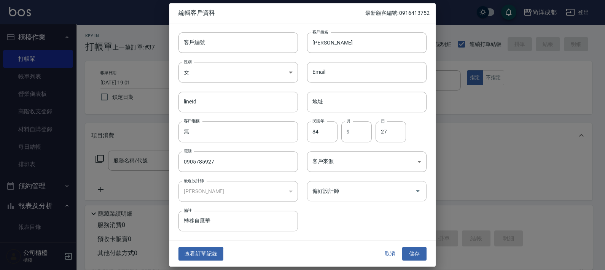
click at [356, 198] on div "偏好設計師" at bounding box center [367, 191] width 120 height 20
click at [402, 247] on button "儲存" at bounding box center [414, 254] width 24 height 14
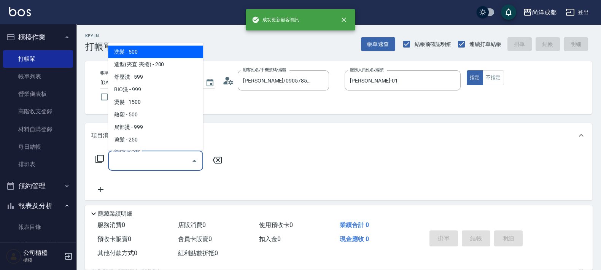
click at [166, 156] on input "服務名稱/代號" at bounding box center [150, 160] width 77 height 13
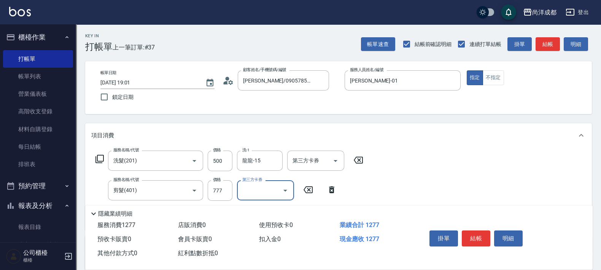
scroll to position [148, 0]
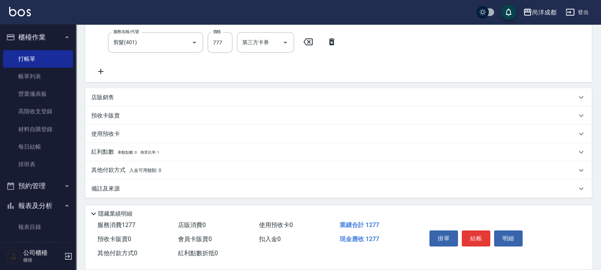
click at [120, 169] on p "其他付款方式 入金可用餘額: 0" at bounding box center [126, 170] width 70 height 8
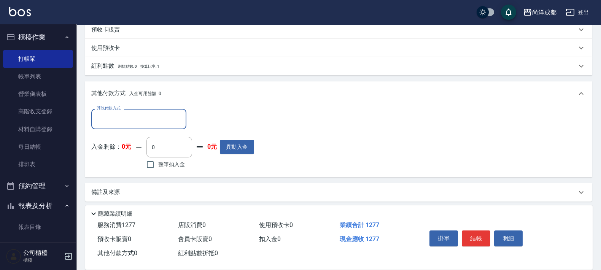
scroll to position [235, 0]
click at [133, 120] on input "其他付款方式" at bounding box center [139, 117] width 88 height 13
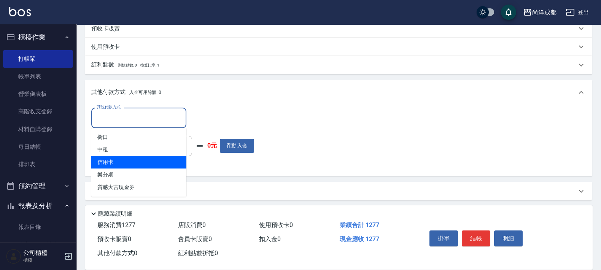
click at [135, 164] on span "信用卡" at bounding box center [138, 162] width 95 height 13
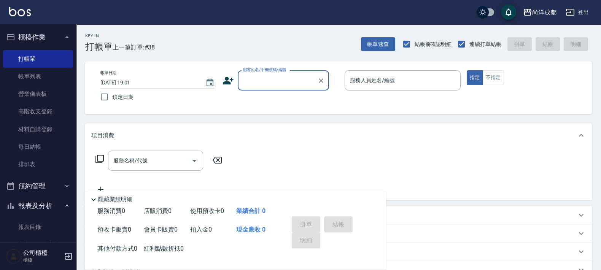
scroll to position [0, 0]
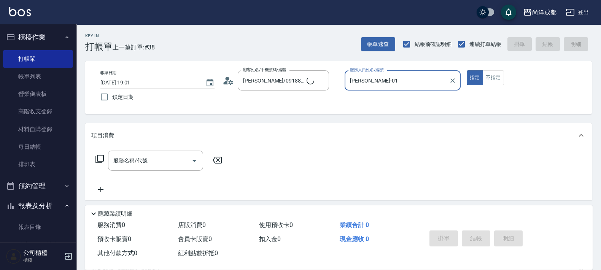
click at [467, 70] on button "指定" at bounding box center [475, 77] width 16 height 15
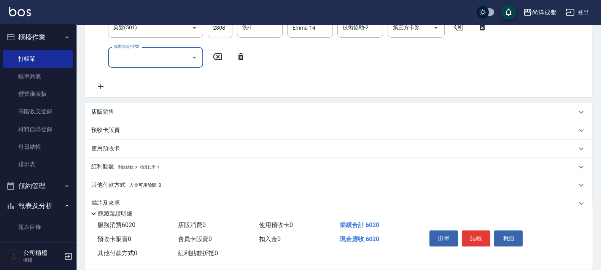
scroll to position [177, 0]
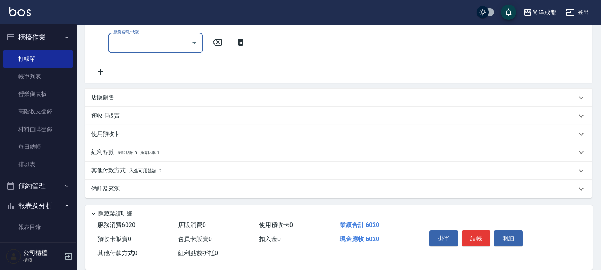
click at [145, 175] on div "其他付款方式 入金可用餘額: 0" at bounding box center [338, 171] width 507 height 18
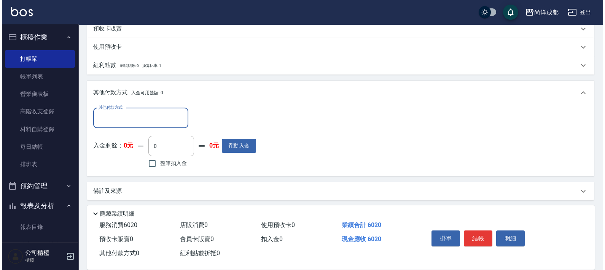
scroll to position [267, 0]
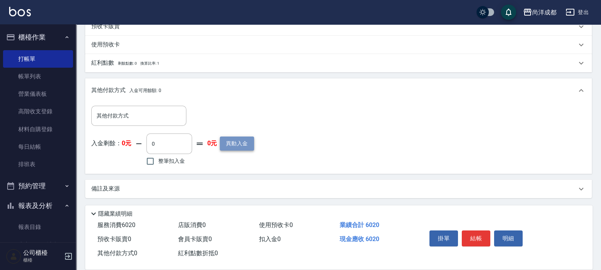
click at [238, 147] on button "異動入金" at bounding box center [237, 144] width 34 height 14
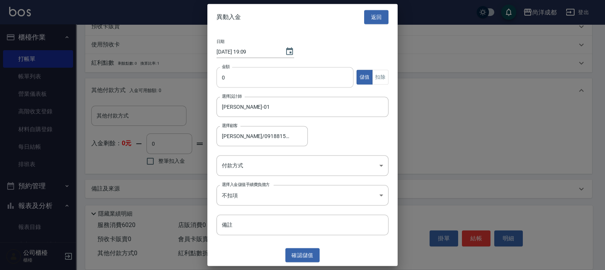
click at [322, 85] on input "0" at bounding box center [285, 77] width 137 height 21
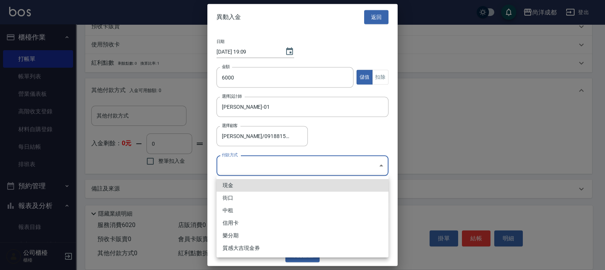
click at [377, 172] on body "尚洋成都 登出 櫃檯作業 打帳單 帳單列表 營業儀表板 高階收支登錄 材料自購登錄 每日結帳 排班表 預約管理 預約管理 單日預約紀錄 單週預約紀錄 報表及分…" at bounding box center [302, 1] width 605 height 537
click at [362, 187] on li "現金" at bounding box center [303, 185] width 172 height 13
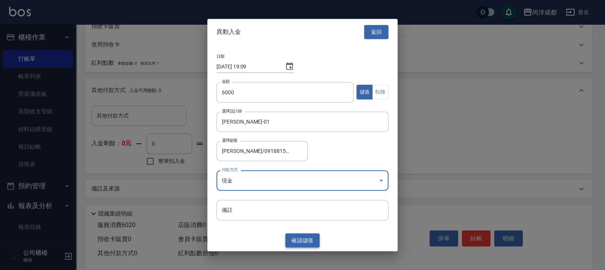
click at [303, 244] on button "確認 儲值" at bounding box center [302, 241] width 34 height 14
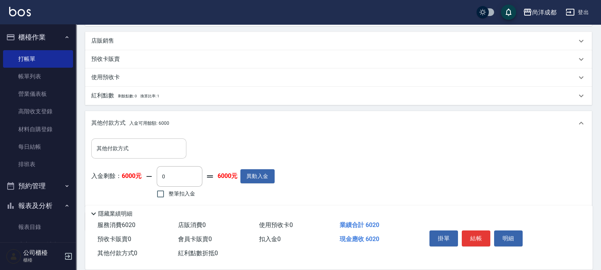
scroll to position [219, 0]
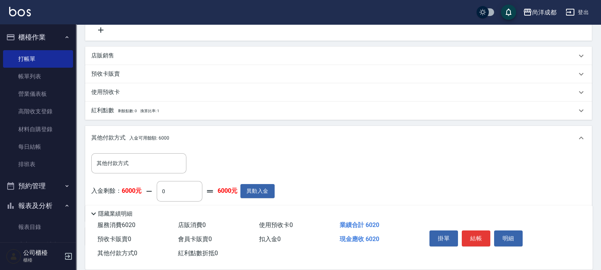
click at [99, 57] on p "店販銷售" at bounding box center [102, 56] width 23 height 8
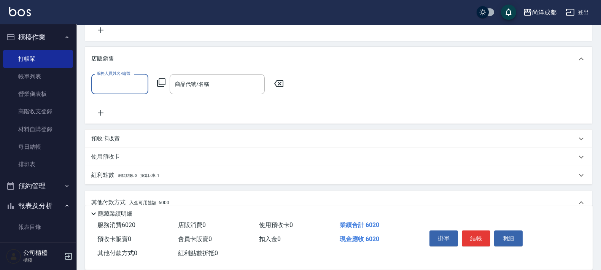
scroll to position [0, 0]
click at [157, 81] on icon at bounding box center [161, 82] width 8 height 8
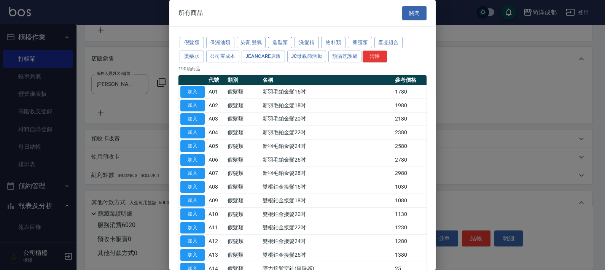
click at [283, 41] on button "造型類" at bounding box center [280, 43] width 24 height 12
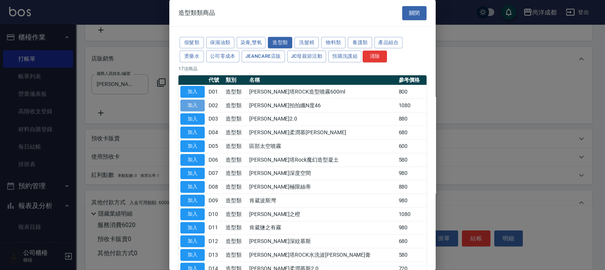
click at [196, 108] on button "加入" at bounding box center [192, 106] width 24 height 12
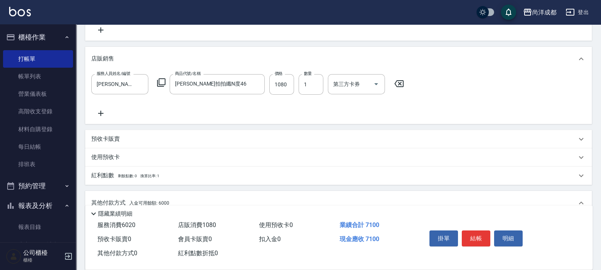
scroll to position [77, 0]
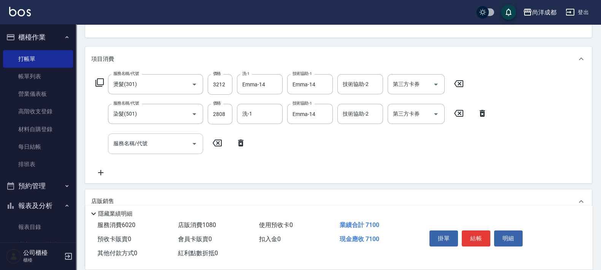
click at [171, 146] on input "服務名稱/代號" at bounding box center [150, 143] width 77 height 13
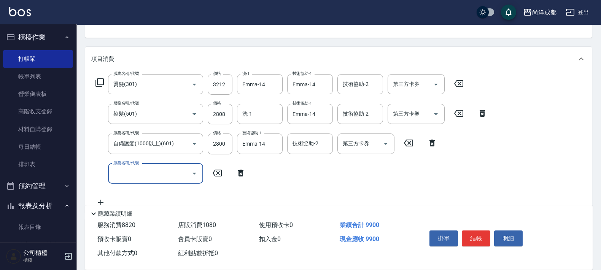
click at [236, 169] on icon at bounding box center [240, 173] width 19 height 9
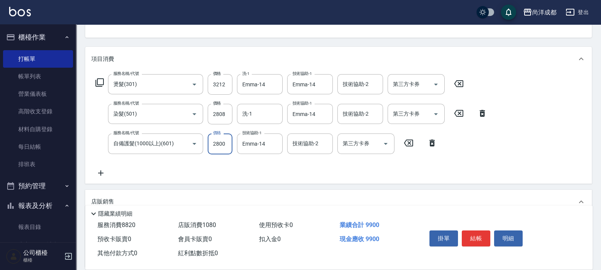
click at [225, 141] on input "2800" at bounding box center [220, 144] width 25 height 21
click at [360, 147] on div "第三方卡券 第三方卡券" at bounding box center [366, 144] width 57 height 20
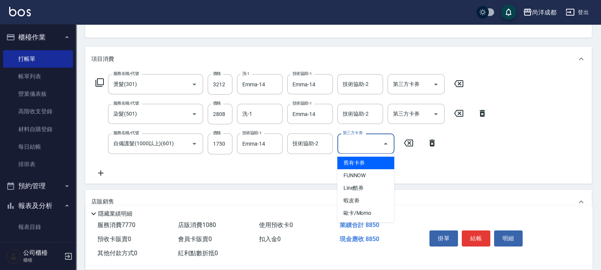
click at [382, 166] on span "舊有卡券" at bounding box center [366, 163] width 57 height 13
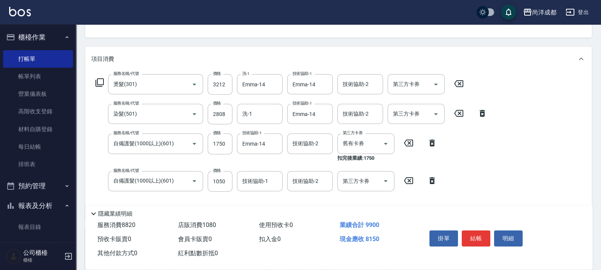
click at [510, 62] on div "項目消費" at bounding box center [334, 59] width 486 height 8
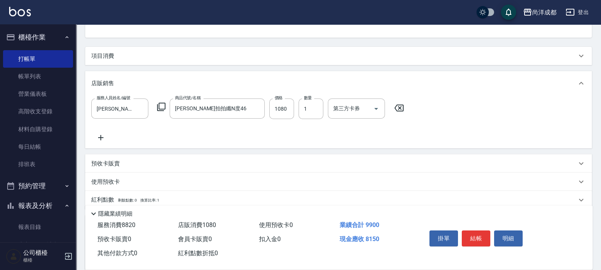
click at [103, 52] on p "項目消費" at bounding box center [102, 56] width 23 height 8
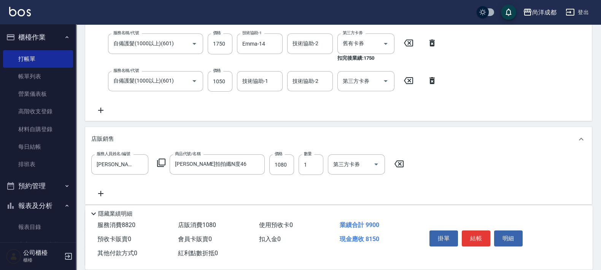
scroll to position [47, 0]
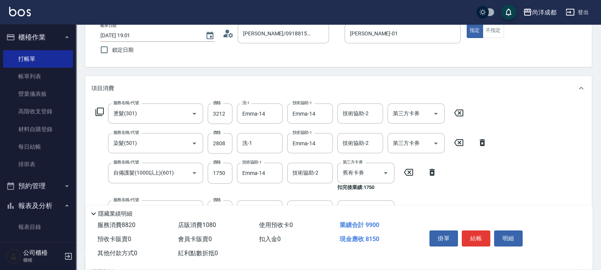
click at [501, 156] on div "服務名稱/代號 燙髮(301) 服務名稱/代號 價格 3212 價格 洗-1 Emma-14 洗-1 技術協助-1 Emma-14 技術協助-1 技術協助-2…" at bounding box center [338, 175] width 507 height 150
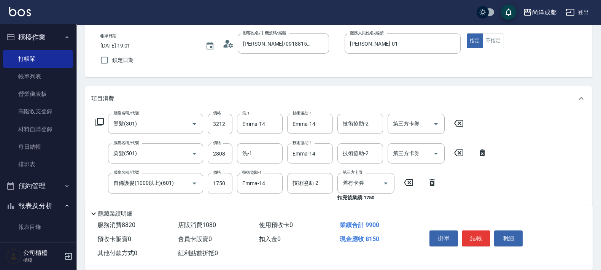
scroll to position [95, 0]
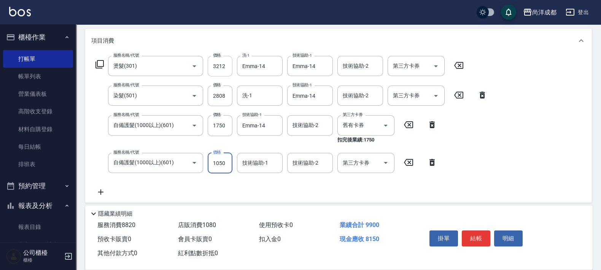
drag, startPoint x: 224, startPoint y: 66, endPoint x: 228, endPoint y: 70, distance: 6.5
click at [225, 67] on input "3212" at bounding box center [220, 66] width 25 height 21
click at [224, 67] on input "3212" at bounding box center [220, 66] width 25 height 21
click at [499, 160] on div "服務名稱/代號 燙髮(301) 服務名稱/代號 價格 3312 價格 洗-1 Emma-14 洗-1 技術協助-1 Emma-14 技術協助-1 技術協助-2…" at bounding box center [338, 128] width 507 height 150
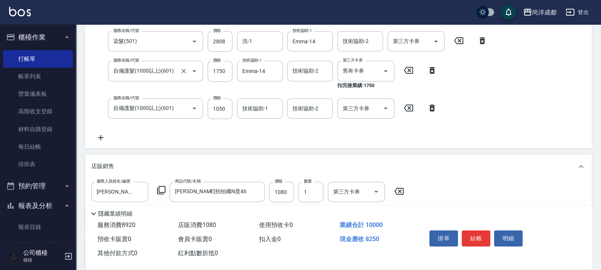
scroll to position [0, 0]
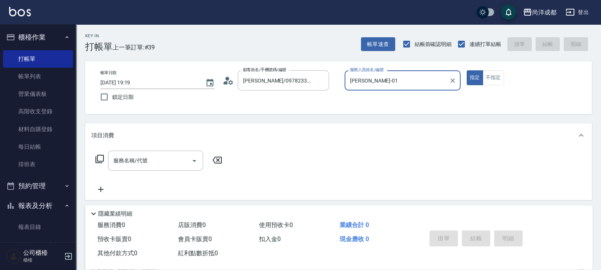
click at [467, 70] on button "指定" at bounding box center [475, 77] width 16 height 15
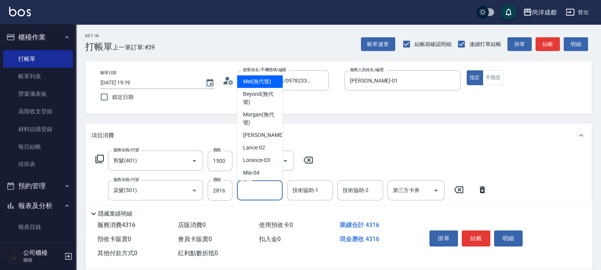
click at [257, 190] on input "洗-1" at bounding box center [260, 190] width 39 height 13
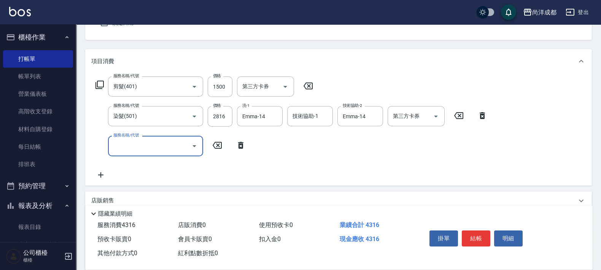
scroll to position [95, 0]
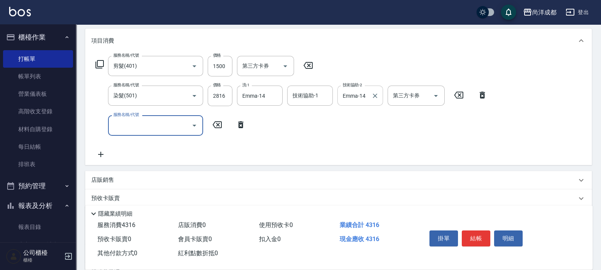
drag, startPoint x: 377, startPoint y: 93, endPoint x: 362, endPoint y: 99, distance: 16.6
click at [377, 94] on icon "Clear" at bounding box center [375, 96] width 8 height 8
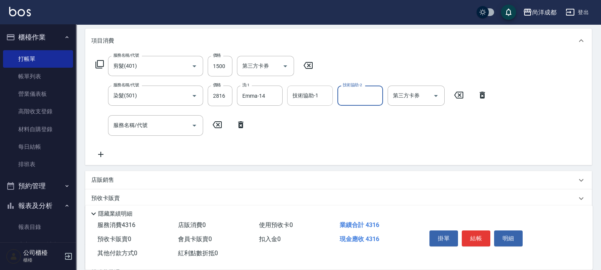
click at [317, 86] on div "技術協助-1" at bounding box center [310, 96] width 46 height 20
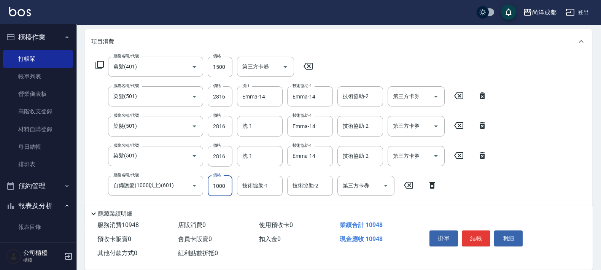
scroll to position [237, 0]
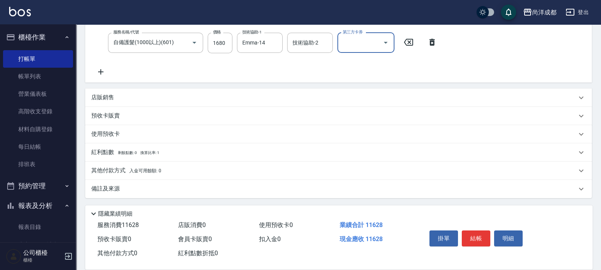
click at [103, 95] on p "店販銷售" at bounding box center [102, 98] width 23 height 8
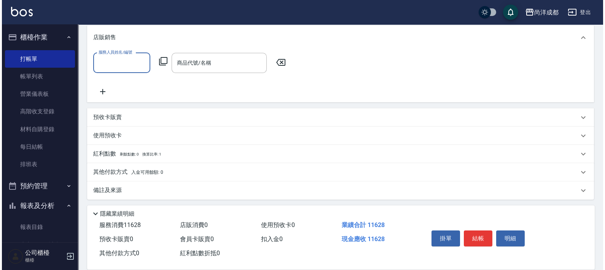
scroll to position [302, 0]
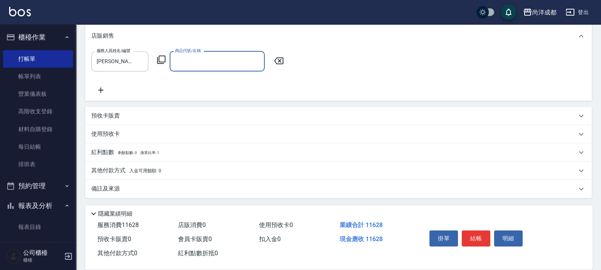
click at [164, 58] on icon at bounding box center [161, 59] width 9 height 9
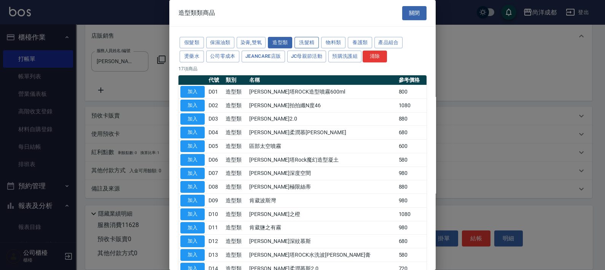
click at [302, 42] on button "洗髮精" at bounding box center [307, 43] width 24 height 12
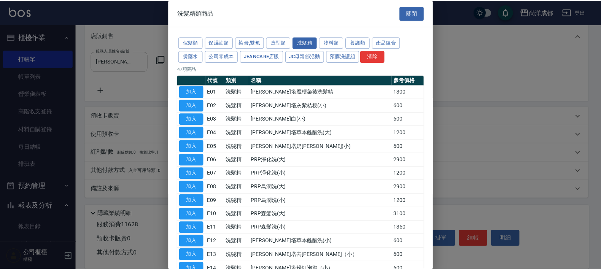
scroll to position [238, 0]
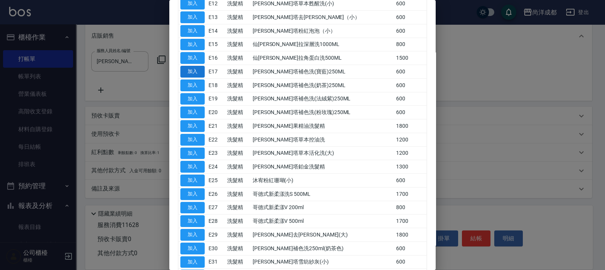
click at [204, 73] on button "加入" at bounding box center [192, 72] width 24 height 12
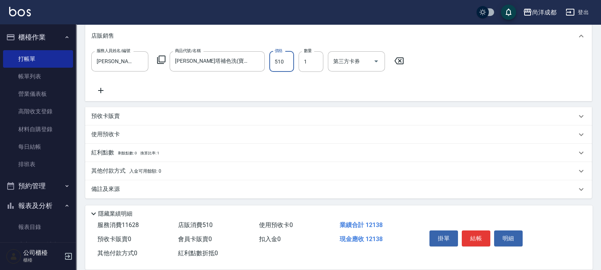
click at [105, 87] on icon at bounding box center [100, 90] width 19 height 9
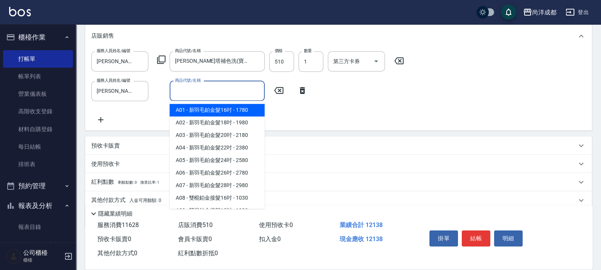
click at [189, 87] on input "商品代號/名稱" at bounding box center [217, 90] width 88 height 13
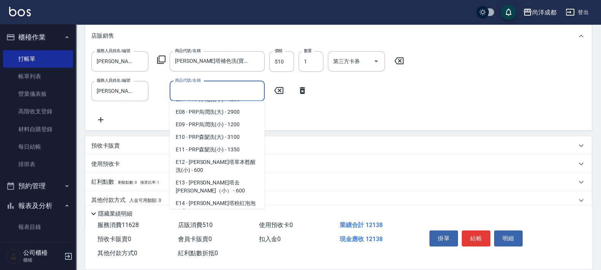
scroll to position [1142, 0]
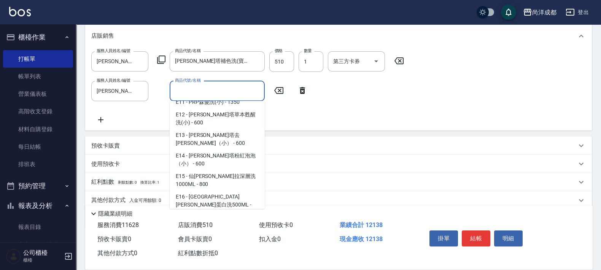
click at [228, 260] on span "E19 - [PERSON_NAME]塔補色洗(法絨紫)250ML - 600" at bounding box center [217, 270] width 95 height 21
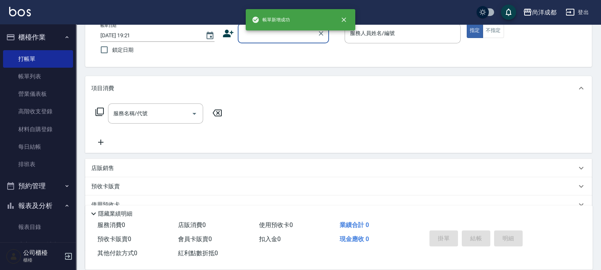
scroll to position [0, 0]
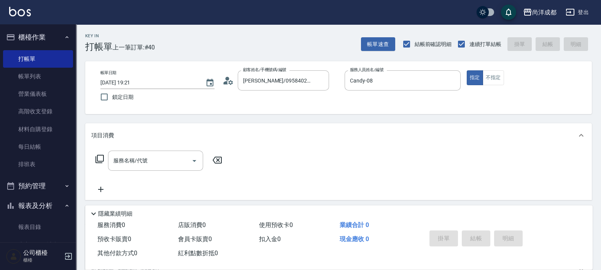
click at [230, 83] on icon at bounding box center [230, 82] width 5 height 5
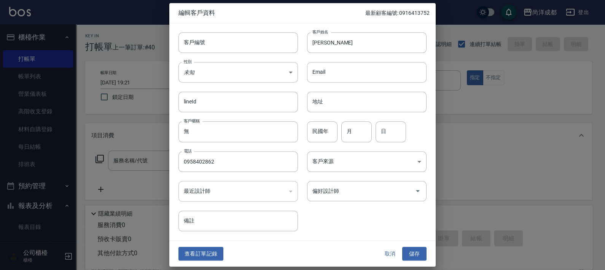
drag, startPoint x: 335, startPoint y: 181, endPoint x: 326, endPoint y: 183, distance: 9.4
click at [336, 183] on div "偏好設計師" at bounding box center [367, 191] width 120 height 20
click at [402, 247] on button "儲存" at bounding box center [414, 254] width 24 height 14
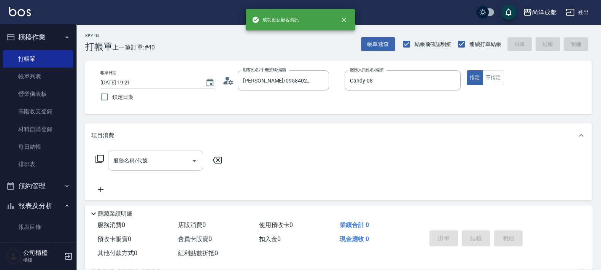
click at [152, 170] on div "服務名稱/代號 服務名稱/代號" at bounding box center [158, 172] width 135 height 43
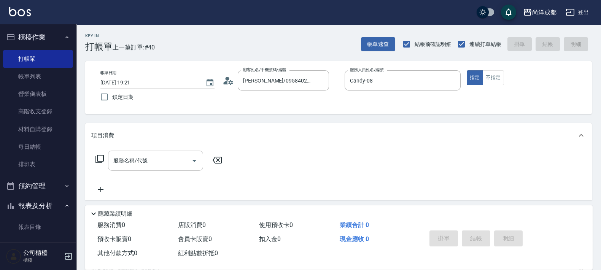
click at [160, 167] on input "服務名稱/代號" at bounding box center [150, 160] width 77 height 13
click at [467, 70] on button "指定" at bounding box center [475, 77] width 16 height 15
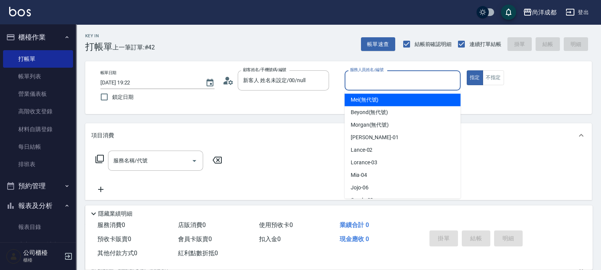
click at [367, 79] on input "服務人員姓名/編號" at bounding box center [402, 80] width 109 height 13
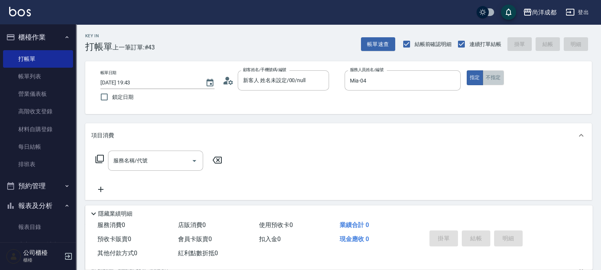
click at [492, 79] on button "不指定" at bounding box center [493, 77] width 21 height 15
click at [170, 156] on div "服務名稱/代號" at bounding box center [155, 161] width 95 height 20
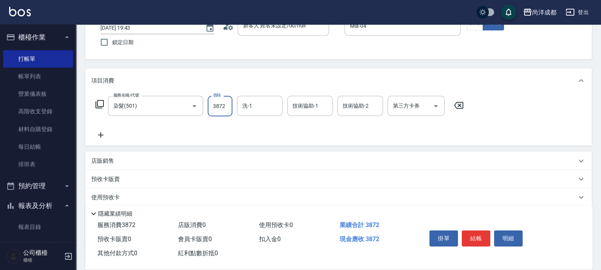
scroll to position [118, 0]
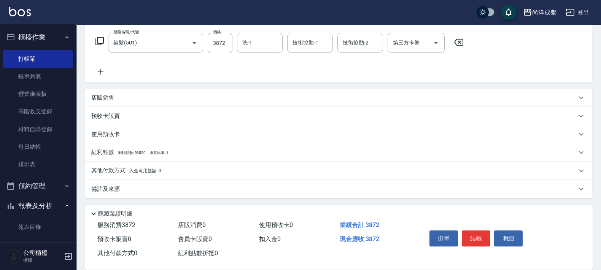
click at [131, 173] on span "入金可用餘額: 0" at bounding box center [145, 170] width 32 height 5
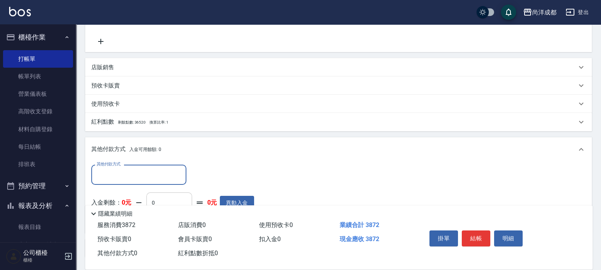
scroll to position [207, 0]
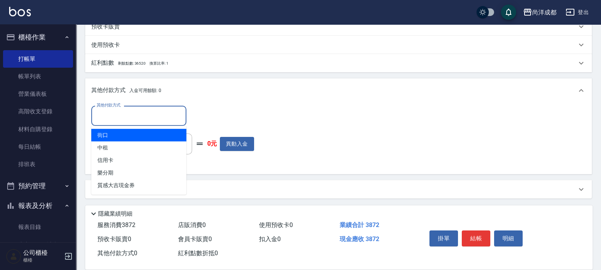
click at [159, 116] on input "其他付款方式" at bounding box center [139, 115] width 88 height 13
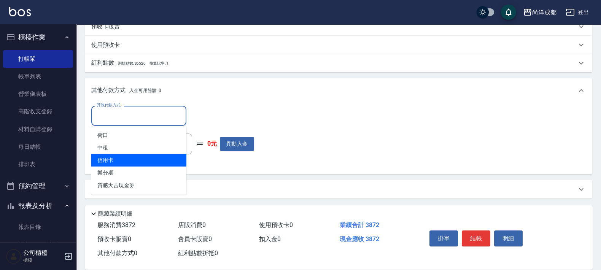
click at [140, 162] on span "信用卡" at bounding box center [138, 160] width 95 height 13
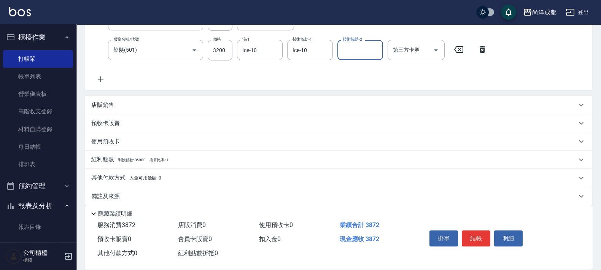
scroll to position [148, 0]
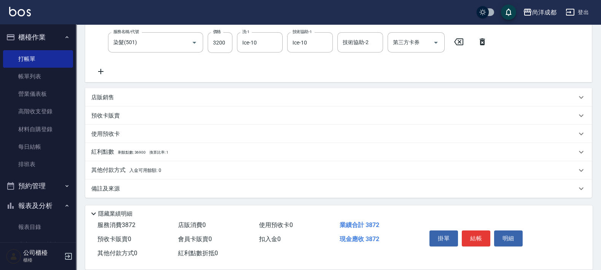
click at [126, 173] on p "其他付款方式 入金可用餘額: 0" at bounding box center [126, 170] width 70 height 8
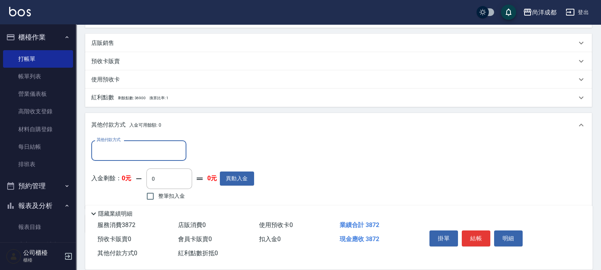
scroll to position [236, 0]
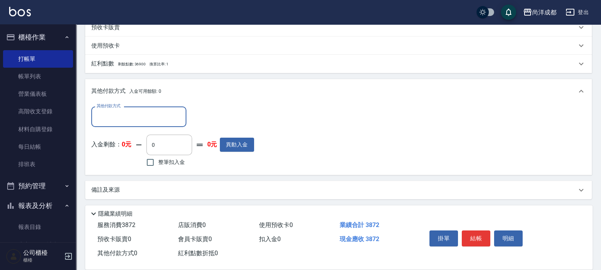
click at [150, 125] on div "其他付款方式" at bounding box center [138, 117] width 95 height 20
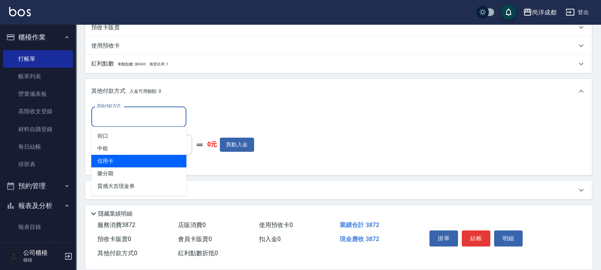
click at [159, 160] on span "信用卡" at bounding box center [138, 161] width 95 height 13
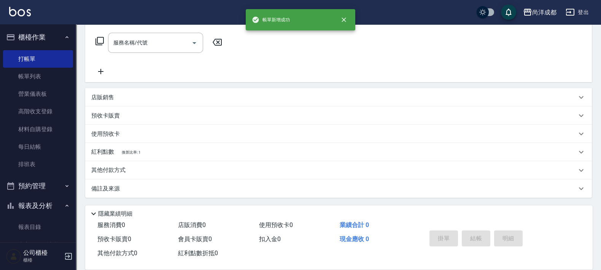
scroll to position [0, 0]
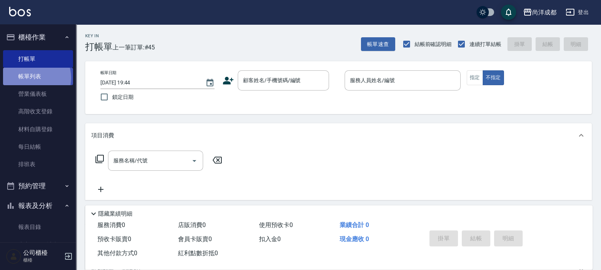
click at [30, 78] on link "帳單列表" at bounding box center [38, 77] width 70 height 18
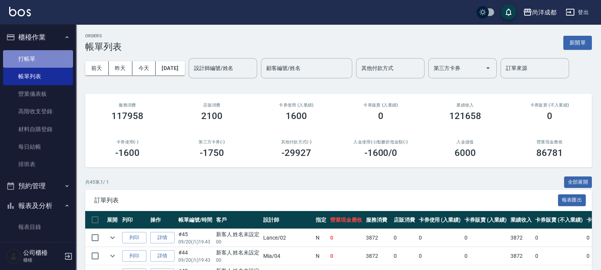
click at [48, 60] on link "打帳單" at bounding box center [38, 59] width 70 height 18
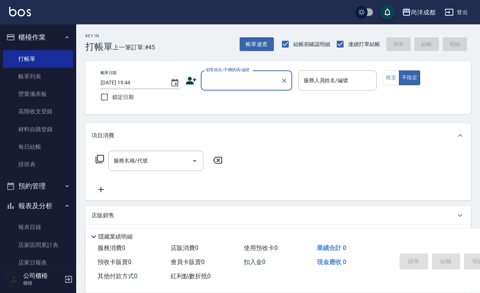
click at [358, 270] on html "尚洋成都 登出 櫃檯作業 打帳單 帳單列表 營業儀表板 高階收支登錄 材料自購登錄 每日結帳 排班表 預約管理 預約管理 單日預約紀錄 單週預約紀錄 報表及分…" at bounding box center [240, 194] width 480 height 389
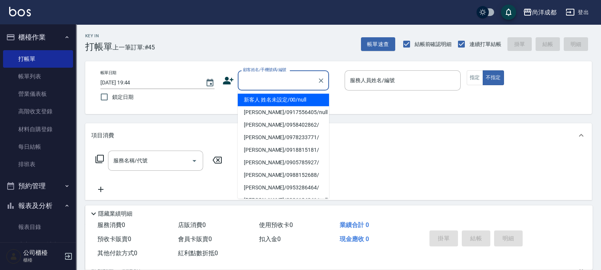
click at [302, 76] on input "顧客姓名/手機號碼/編號" at bounding box center [277, 80] width 73 height 13
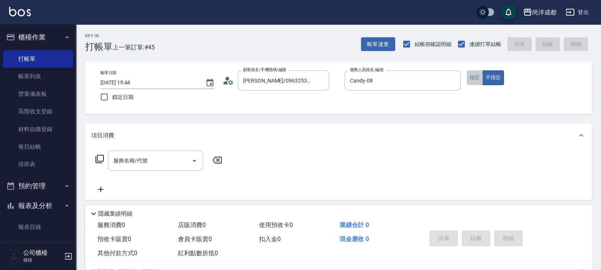
click at [481, 80] on button "指定" at bounding box center [475, 77] width 16 height 15
click at [226, 83] on icon at bounding box center [226, 82] width 5 height 3
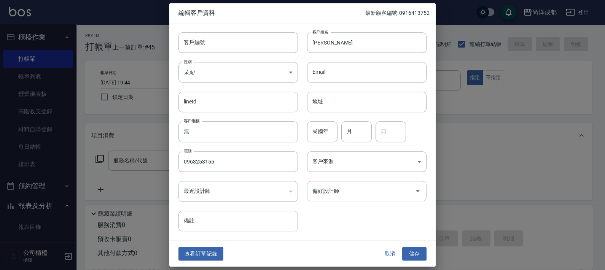
click at [354, 189] on input "偏好設計師" at bounding box center [361, 191] width 101 height 13
click at [402, 247] on button "儲存" at bounding box center [414, 254] width 24 height 14
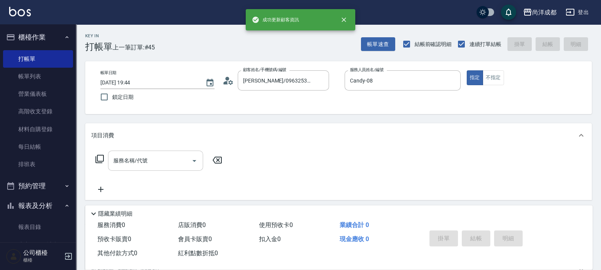
click at [176, 161] on input "服務名稱/代號" at bounding box center [150, 160] width 77 height 13
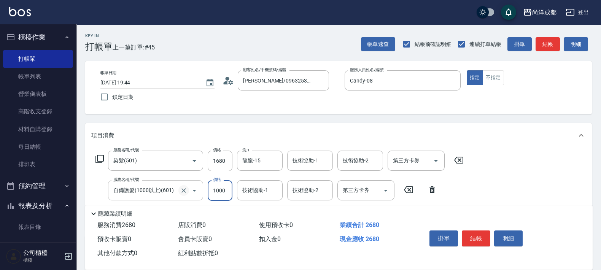
click at [182, 187] on icon "Clear" at bounding box center [184, 191] width 8 height 8
click at [185, 192] on icon "Clear" at bounding box center [184, 191] width 8 height 8
click at [168, 189] on input "服務名稱/代號" at bounding box center [145, 190] width 67 height 13
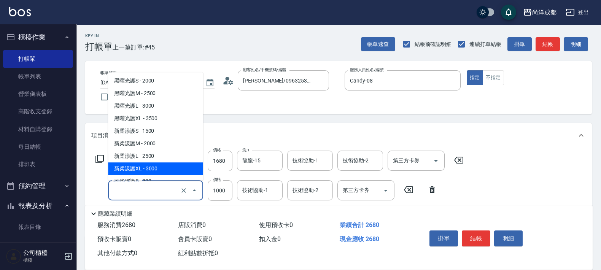
scroll to position [284, 0]
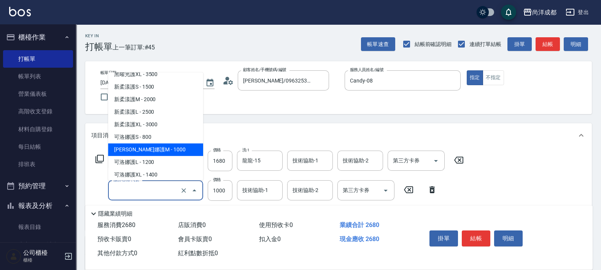
click at [160, 146] on span "[PERSON_NAME]娜護M - 1000" at bounding box center [155, 149] width 95 height 13
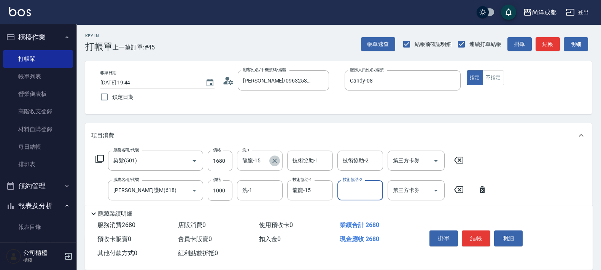
click at [280, 162] on button "Clear" at bounding box center [274, 161] width 11 height 11
click at [269, 188] on input "洗-1" at bounding box center [260, 190] width 39 height 13
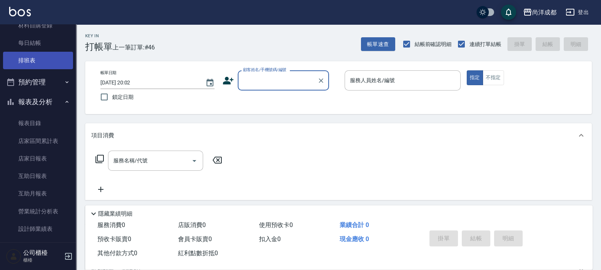
scroll to position [190, 0]
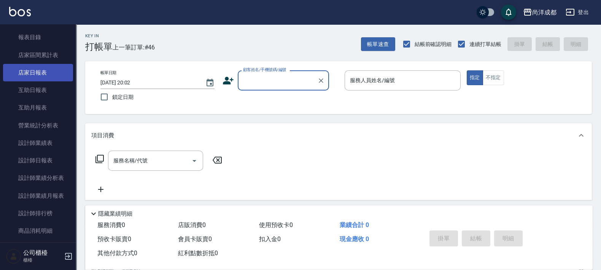
click at [45, 71] on link "店家日報表" at bounding box center [38, 73] width 70 height 18
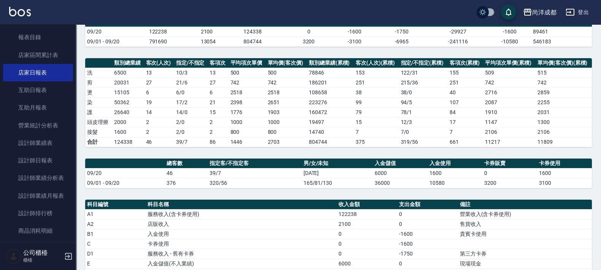
scroll to position [190, 0]
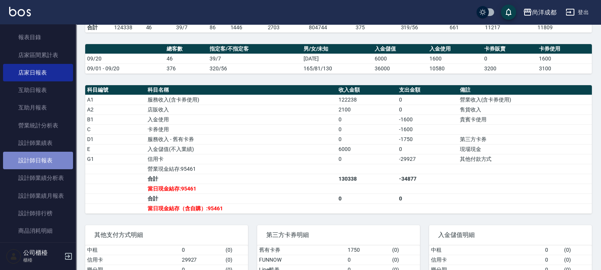
click at [48, 161] on link "設計師日報表" at bounding box center [38, 161] width 70 height 18
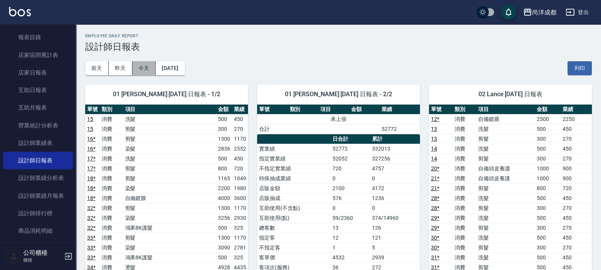
click at [140, 69] on button "今天" at bounding box center [144, 68] width 24 height 14
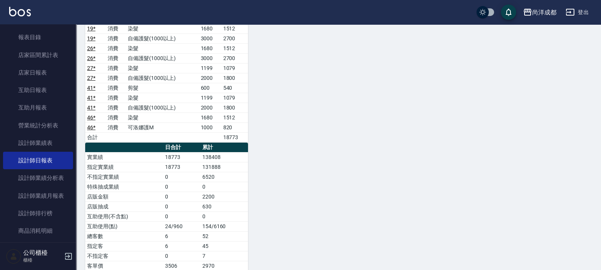
scroll to position [872, 0]
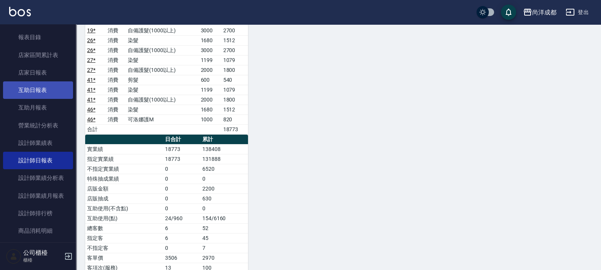
click at [52, 91] on link "互助日報表" at bounding box center [38, 90] width 70 height 18
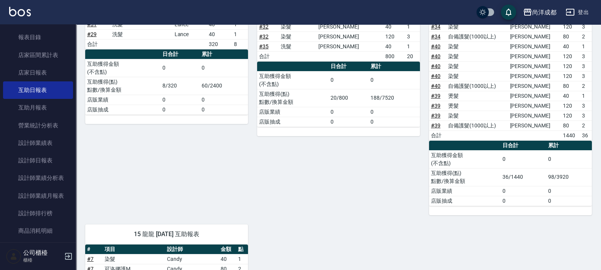
scroll to position [299, 0]
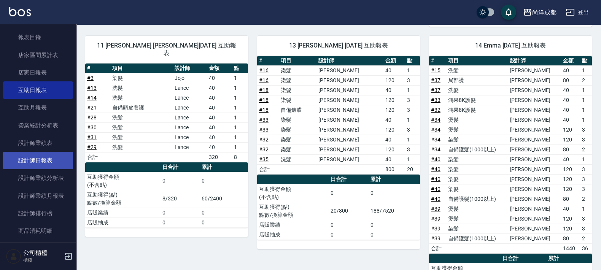
click at [51, 159] on link "設計師日報表" at bounding box center [38, 161] width 70 height 18
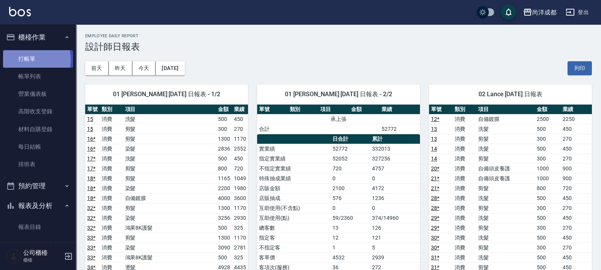
click at [29, 60] on link "打帳單" at bounding box center [38, 59] width 70 height 18
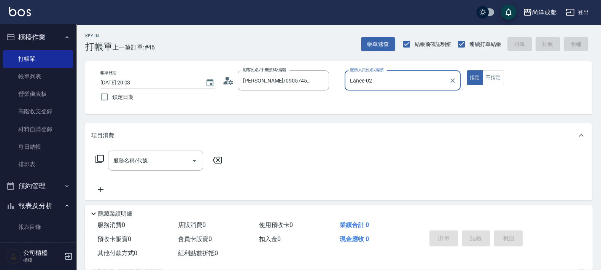
click at [467, 70] on button "指定" at bounding box center [475, 77] width 16 height 15
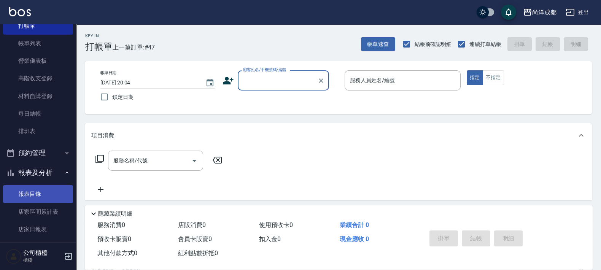
scroll to position [47, 0]
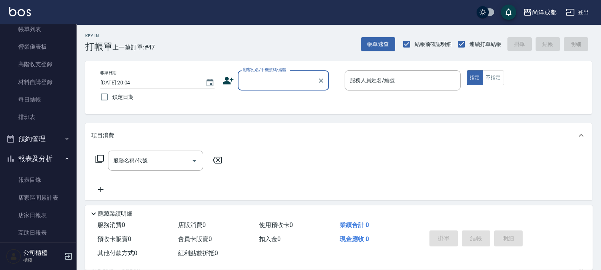
click at [48, 158] on button "報表及分析" at bounding box center [38, 159] width 70 height 20
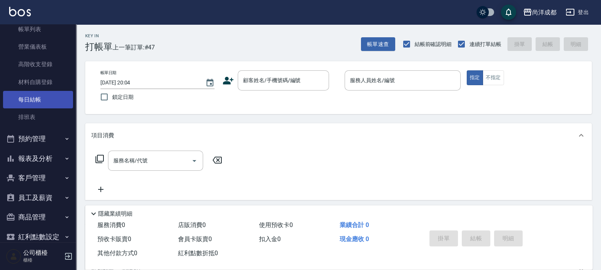
scroll to position [0, 0]
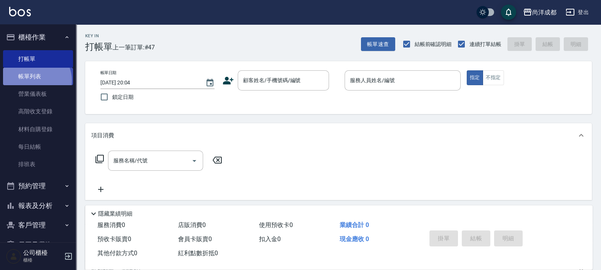
click at [35, 80] on link "帳單列表" at bounding box center [38, 77] width 70 height 18
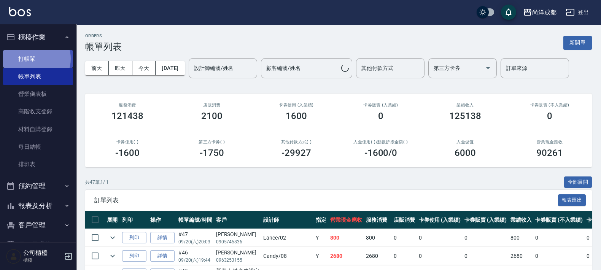
click at [33, 59] on link "打帳單" at bounding box center [38, 59] width 70 height 18
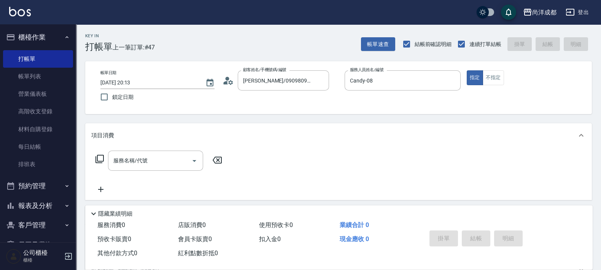
click at [233, 86] on icon at bounding box center [228, 80] width 11 height 11
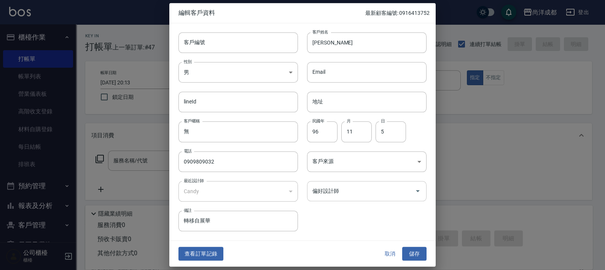
click at [366, 190] on input "偏好設計師" at bounding box center [361, 191] width 101 height 13
click at [402, 247] on button "儲存" at bounding box center [414, 254] width 24 height 14
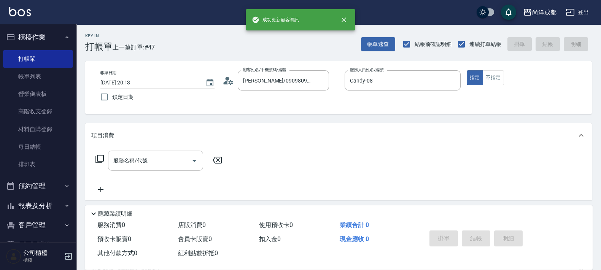
click at [171, 167] on input "服務名稱/代號" at bounding box center [150, 160] width 77 height 13
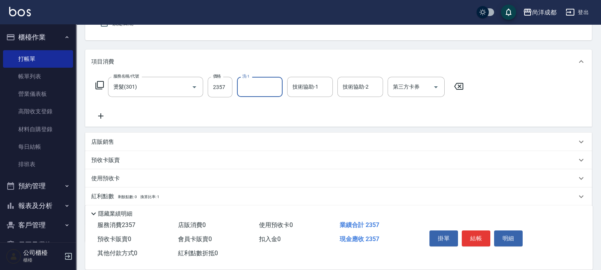
scroll to position [118, 0]
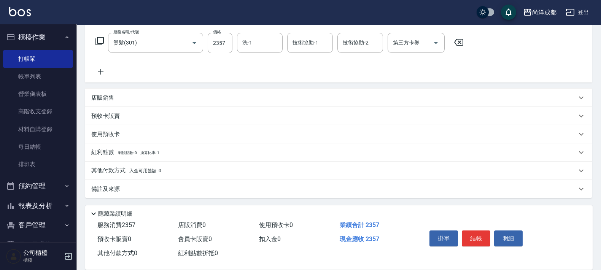
click at [130, 169] on span "入金可用餘額: 0" at bounding box center [145, 170] width 32 height 5
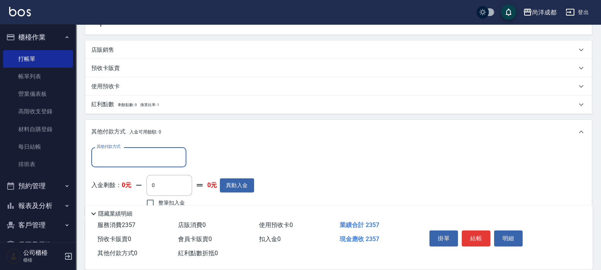
scroll to position [207, 0]
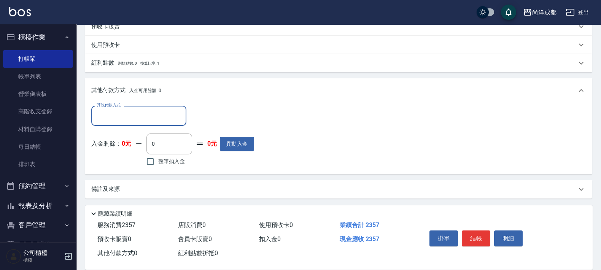
click at [151, 115] on input "其他付款方式" at bounding box center [139, 115] width 88 height 13
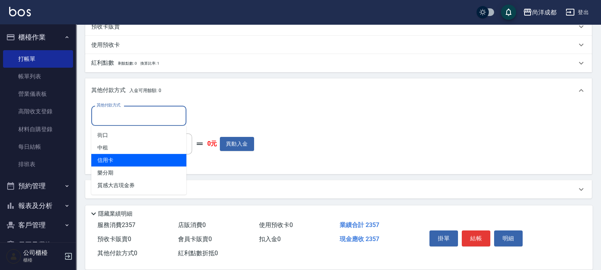
click at [143, 158] on span "信用卡" at bounding box center [138, 160] width 95 height 13
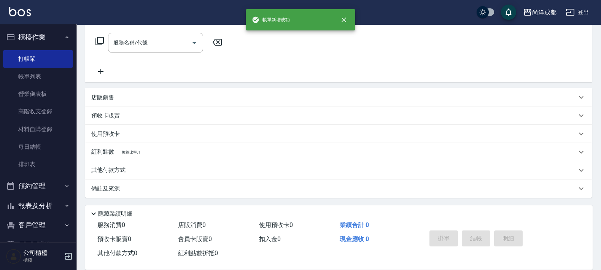
scroll to position [0, 0]
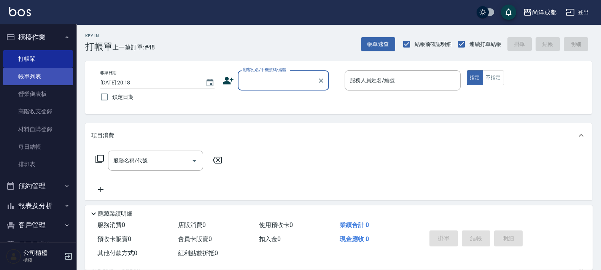
click at [43, 78] on link "帳單列表" at bounding box center [38, 77] width 70 height 18
click at [41, 76] on link "帳單列表" at bounding box center [38, 77] width 70 height 18
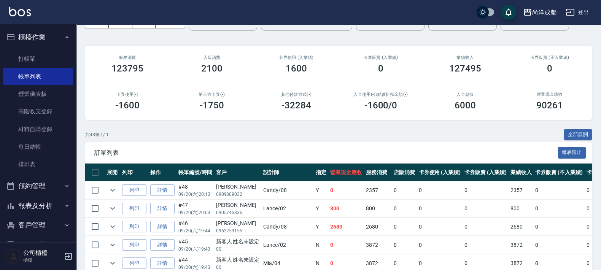
scroll to position [95, 0]
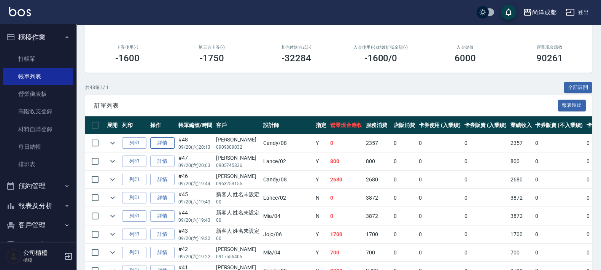
click at [162, 147] on link "詳情" at bounding box center [162, 143] width 24 height 12
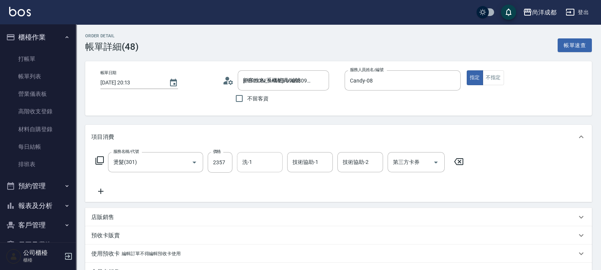
click at [255, 164] on input "洗-1" at bounding box center [260, 162] width 39 height 13
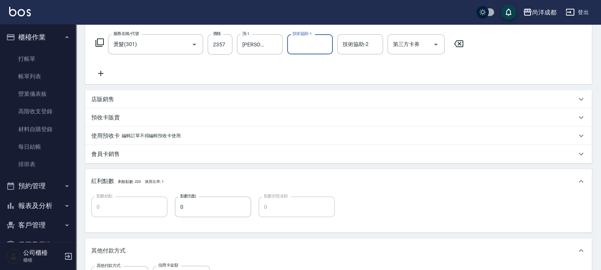
scroll to position [269, 0]
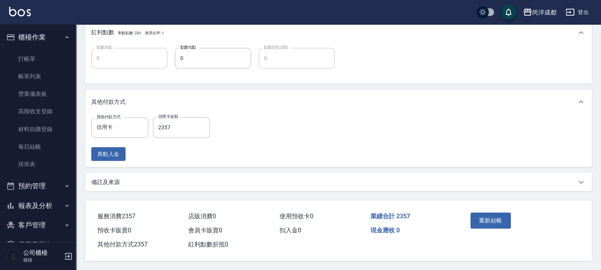
click at [510, 230] on div "重新結帳" at bounding box center [494, 226] width 53 height 33
click at [503, 216] on button "重新結帳" at bounding box center [491, 221] width 40 height 16
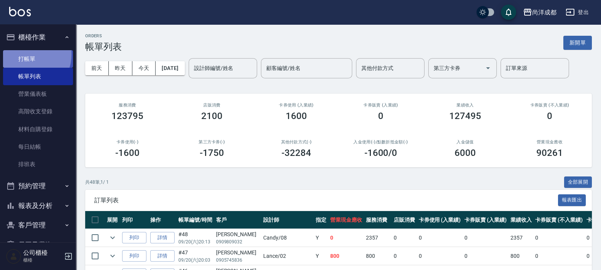
click at [28, 54] on link "打帳單" at bounding box center [38, 59] width 70 height 18
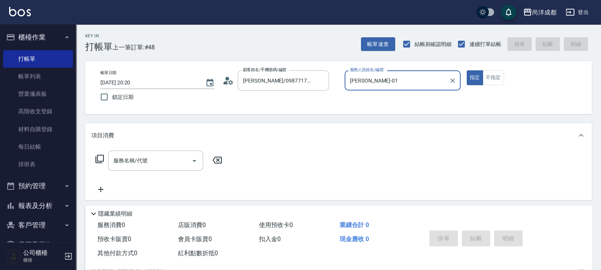
click at [467, 70] on button "指定" at bounding box center [475, 77] width 16 height 15
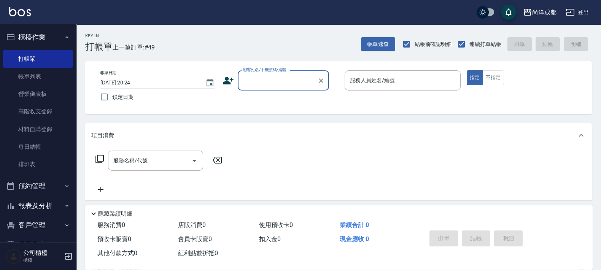
click at [44, 209] on button "報表及分析" at bounding box center [38, 206] width 70 height 20
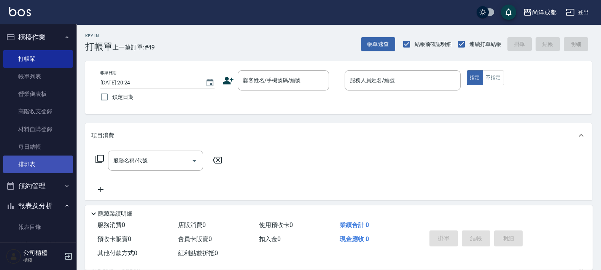
scroll to position [190, 0]
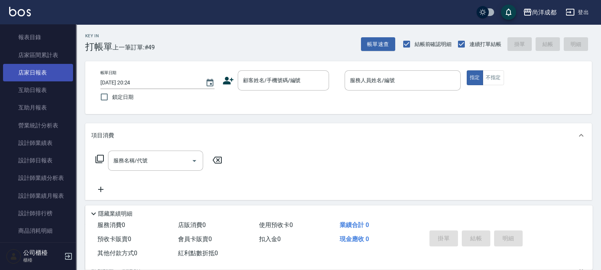
click at [38, 73] on link "店家日報表" at bounding box center [38, 73] width 70 height 18
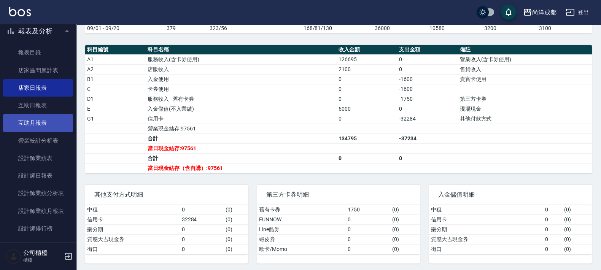
scroll to position [190, 0]
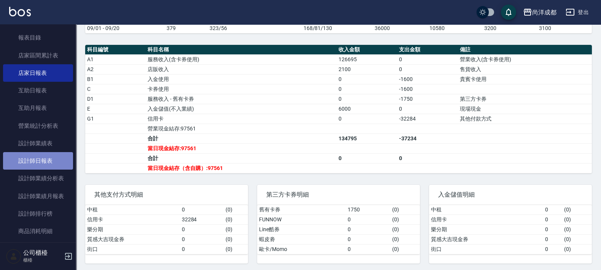
click at [46, 162] on link "設計師日報表" at bounding box center [38, 161] width 70 height 18
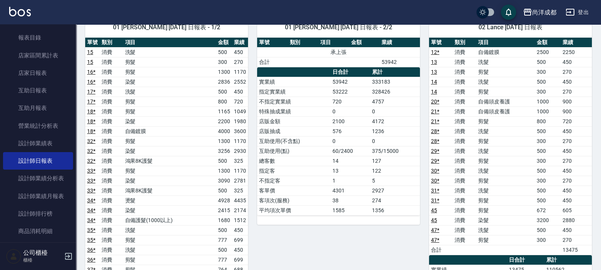
scroll to position [62, 0]
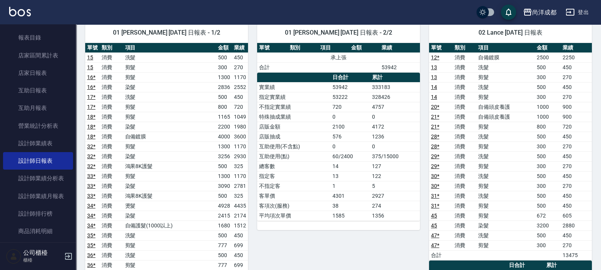
click at [287, 242] on div "01 Benny [DATE] 日報表 - 2/2 單號 類別 項目 金額 業績 承上張 合計 53942 日合計 累計 實業績 53942 333183 指…" at bounding box center [334, 258] width 172 height 488
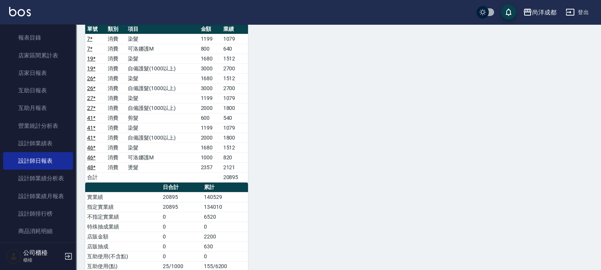
scroll to position [806, 0]
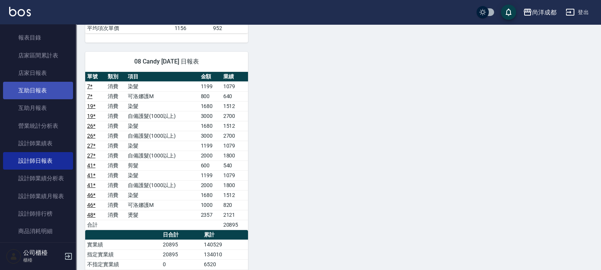
click at [51, 87] on link "互助日報表" at bounding box center [38, 91] width 70 height 18
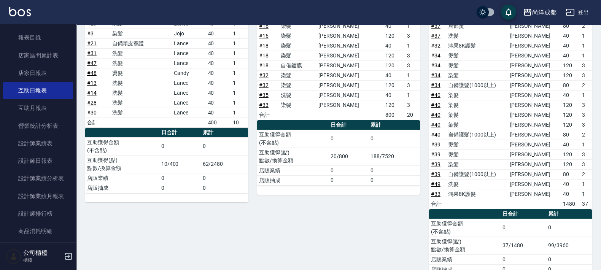
scroll to position [406, 0]
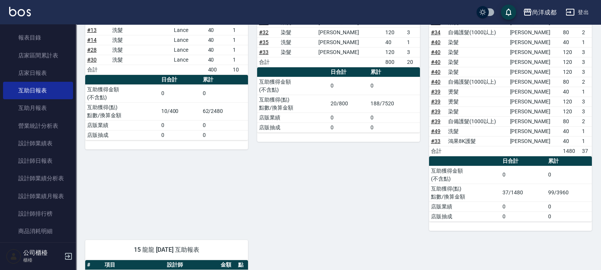
click at [600, 155] on div "尚洋成都 [DATE] 互助日報表 列印時間： [DATE][PHONE_NUMBER]:40 Decrease Daily Report 互助日報表 [DA…" at bounding box center [338, 40] width 525 height 845
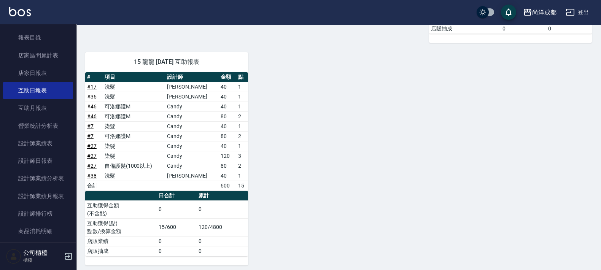
scroll to position [404, 0]
